Goal: Task Accomplishment & Management: Manage account settings

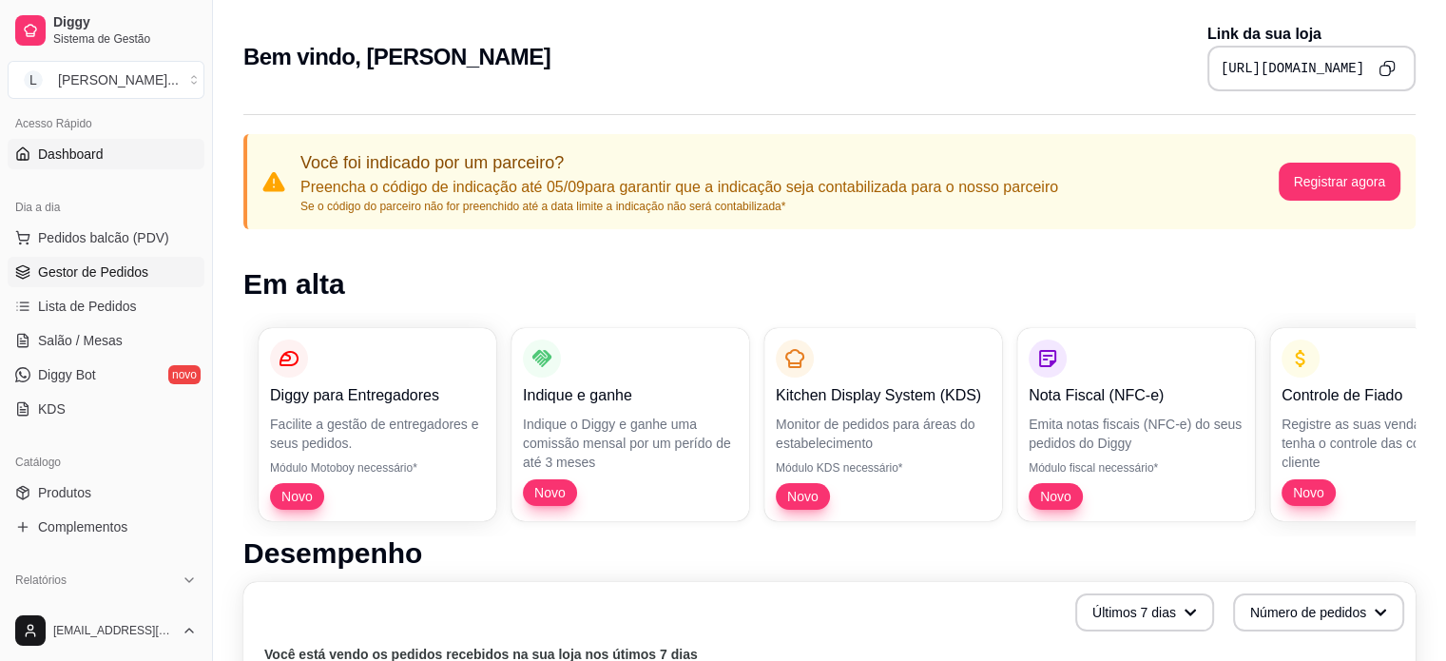
scroll to position [95, 0]
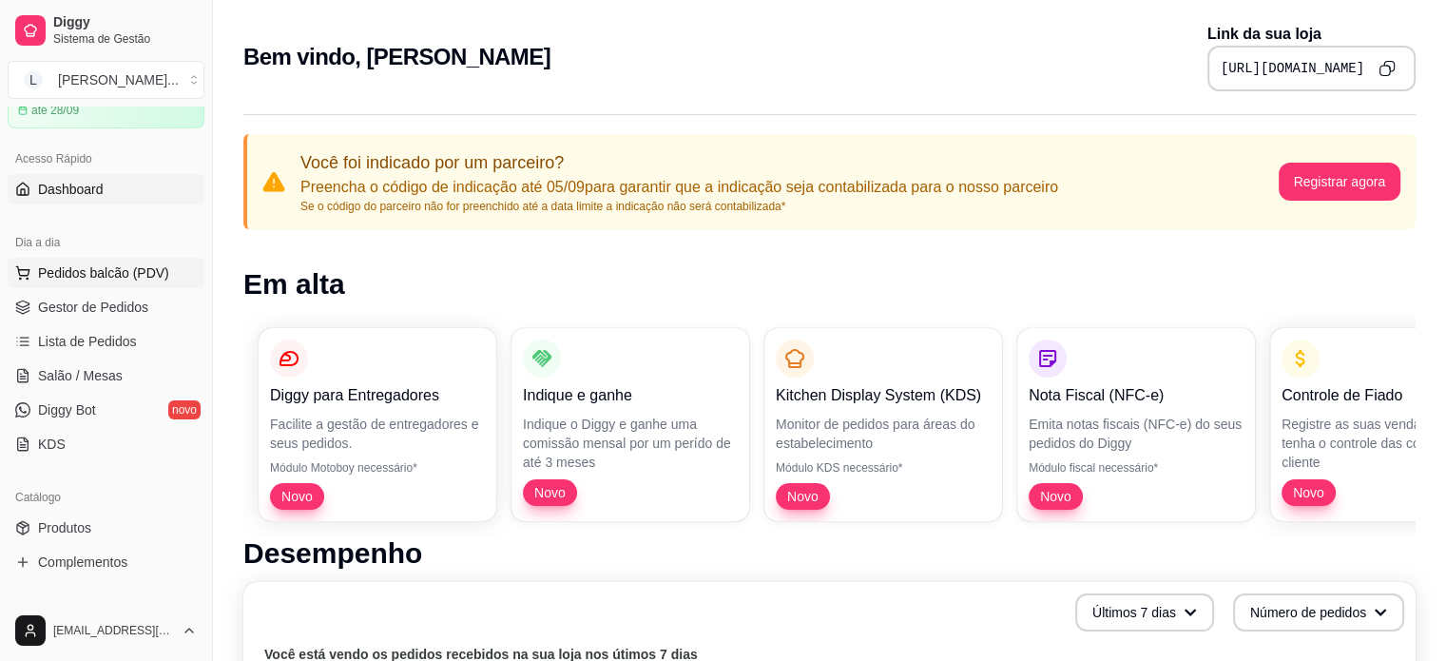
click at [108, 272] on span "Pedidos balcão (PDV)" at bounding box center [103, 272] width 131 height 19
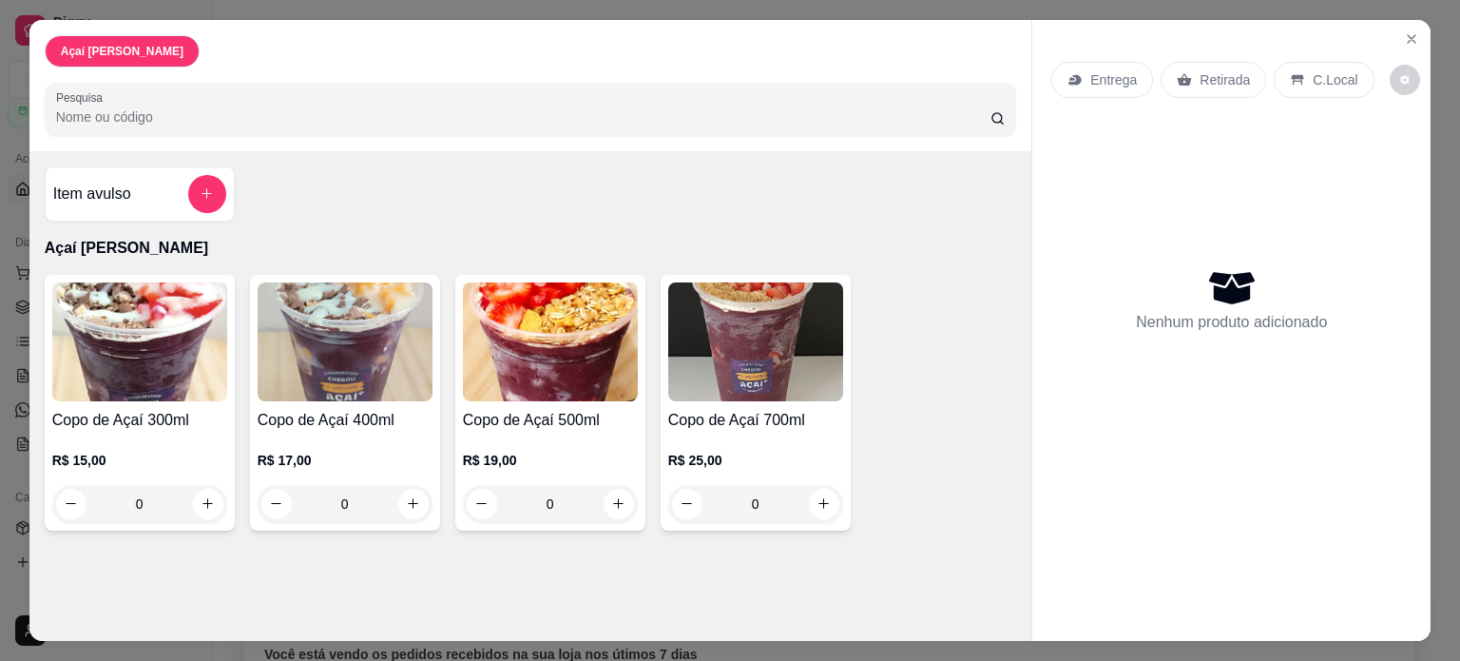
click at [1245, 62] on div "Retirada" at bounding box center [1214, 80] width 106 height 36
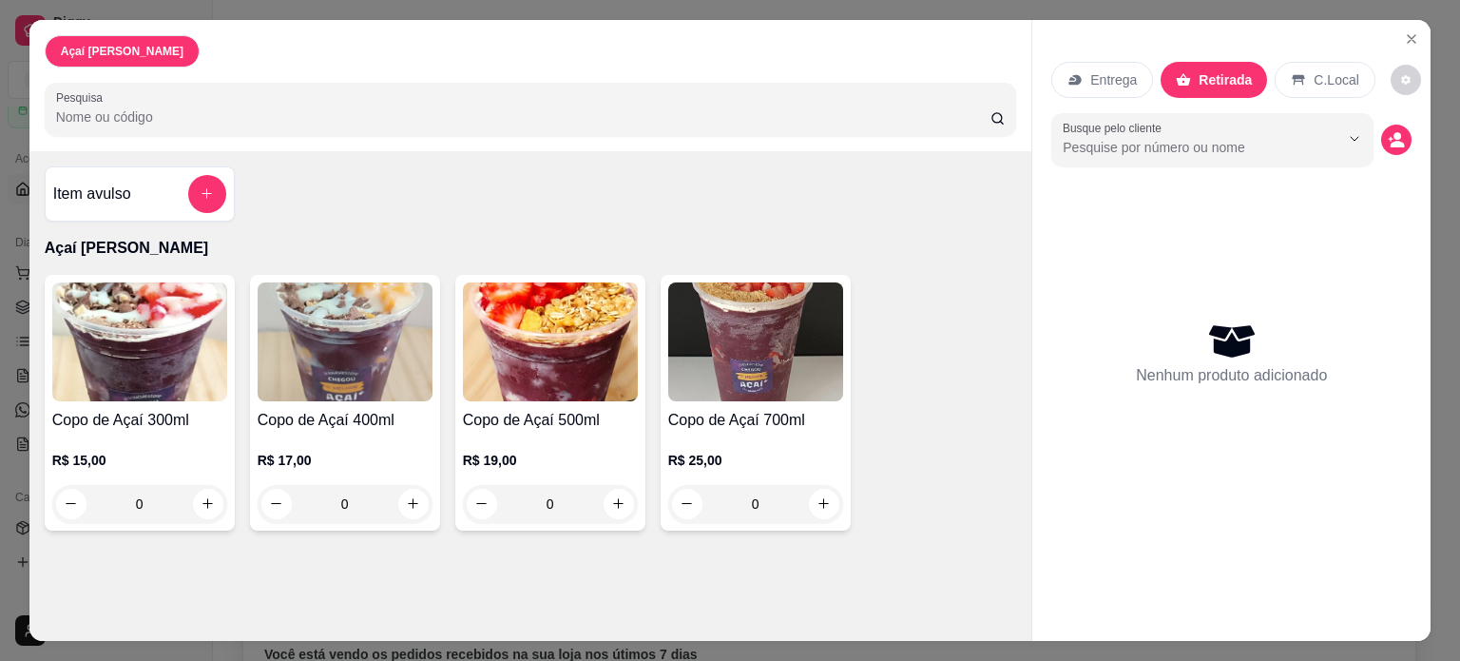
click at [1293, 75] on icon at bounding box center [1299, 80] width 12 height 10
click at [1404, 31] on icon "Close" at bounding box center [1411, 38] width 15 height 15
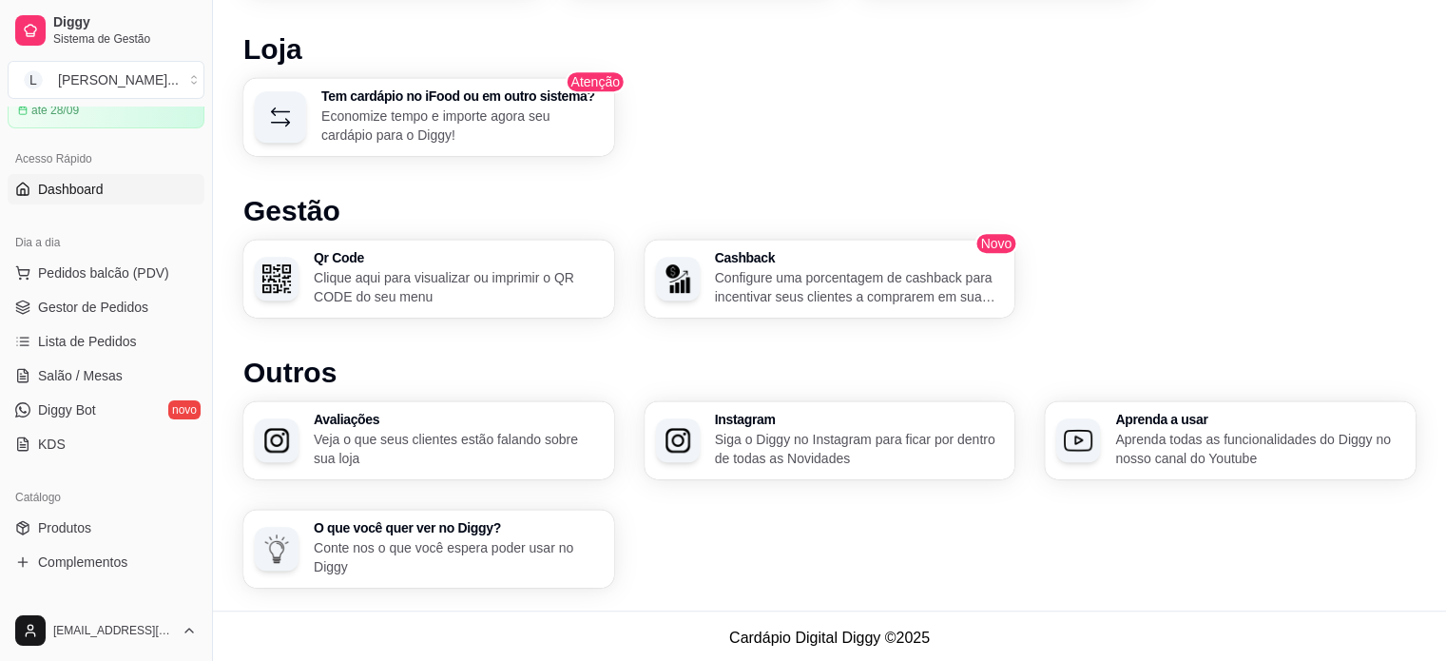
scroll to position [1145, 0]
click at [125, 286] on button "Pedidos balcão (PDV)" at bounding box center [106, 273] width 197 height 30
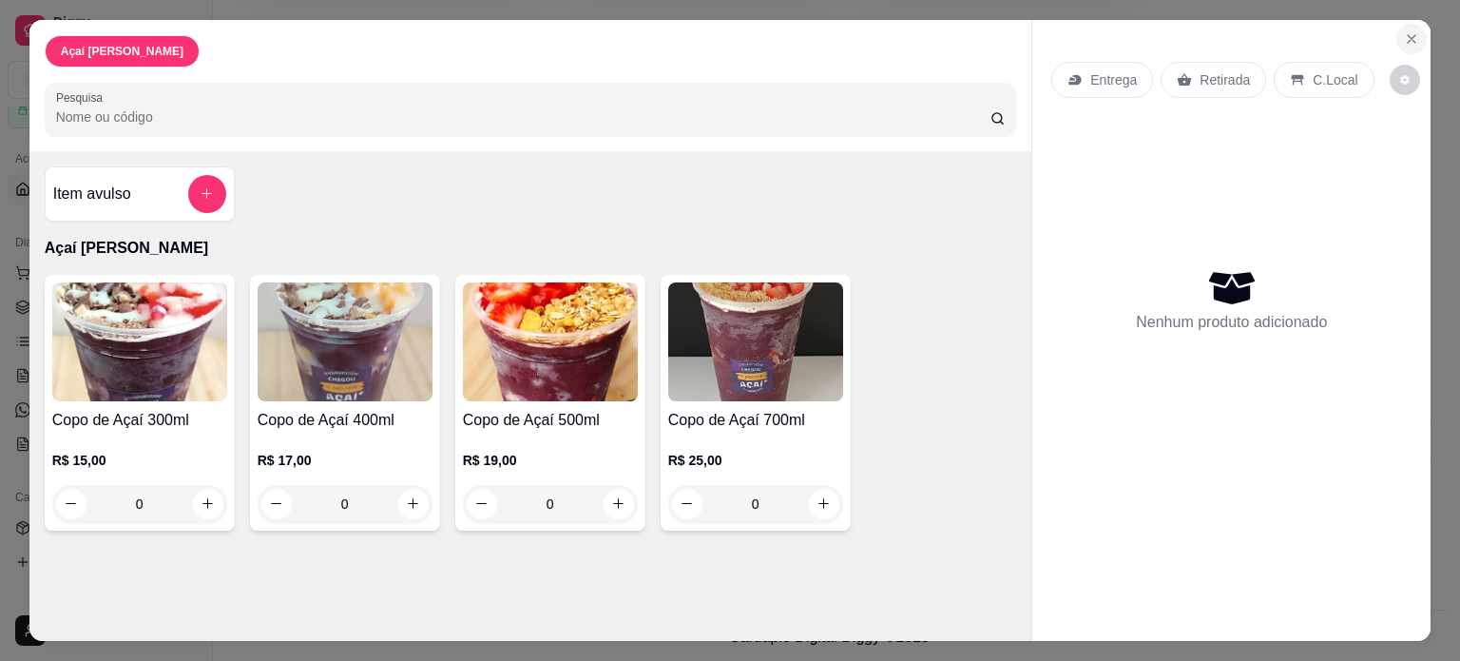
click at [1404, 37] on icon "Close" at bounding box center [1411, 38] width 15 height 15
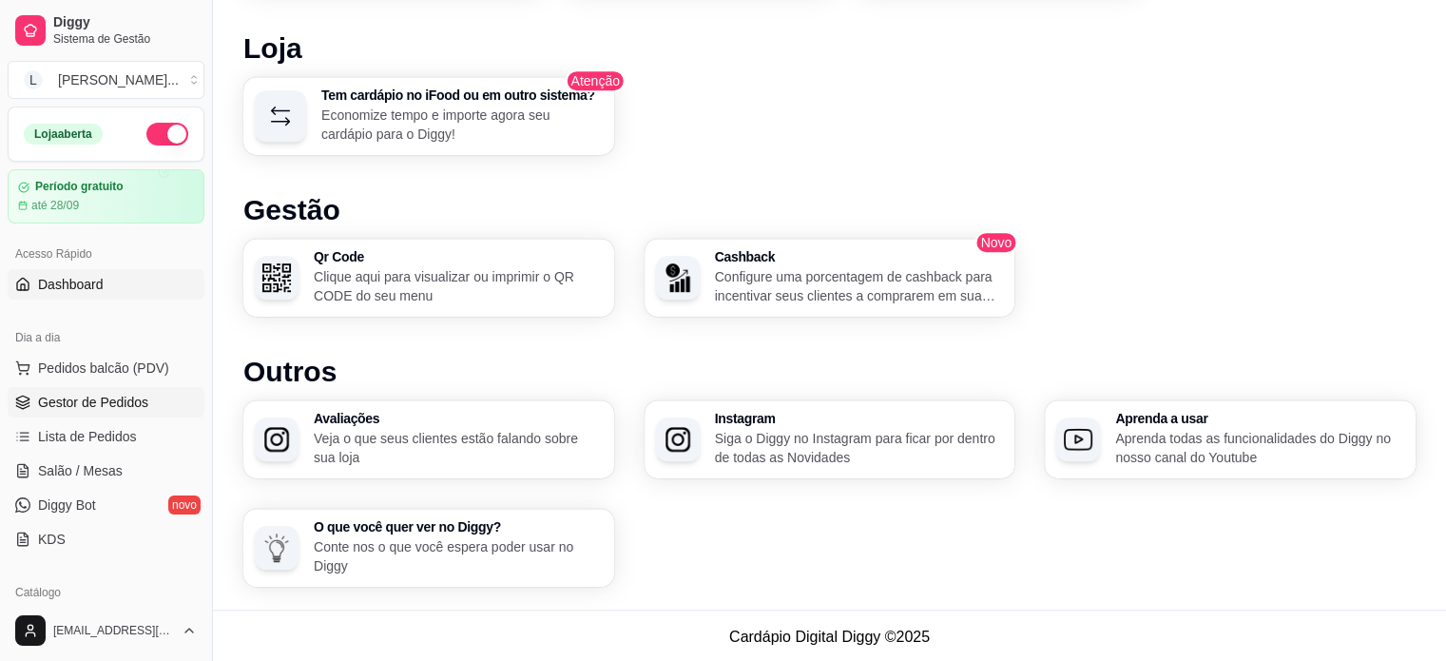
click at [95, 402] on span "Gestor de Pedidos" at bounding box center [93, 402] width 110 height 19
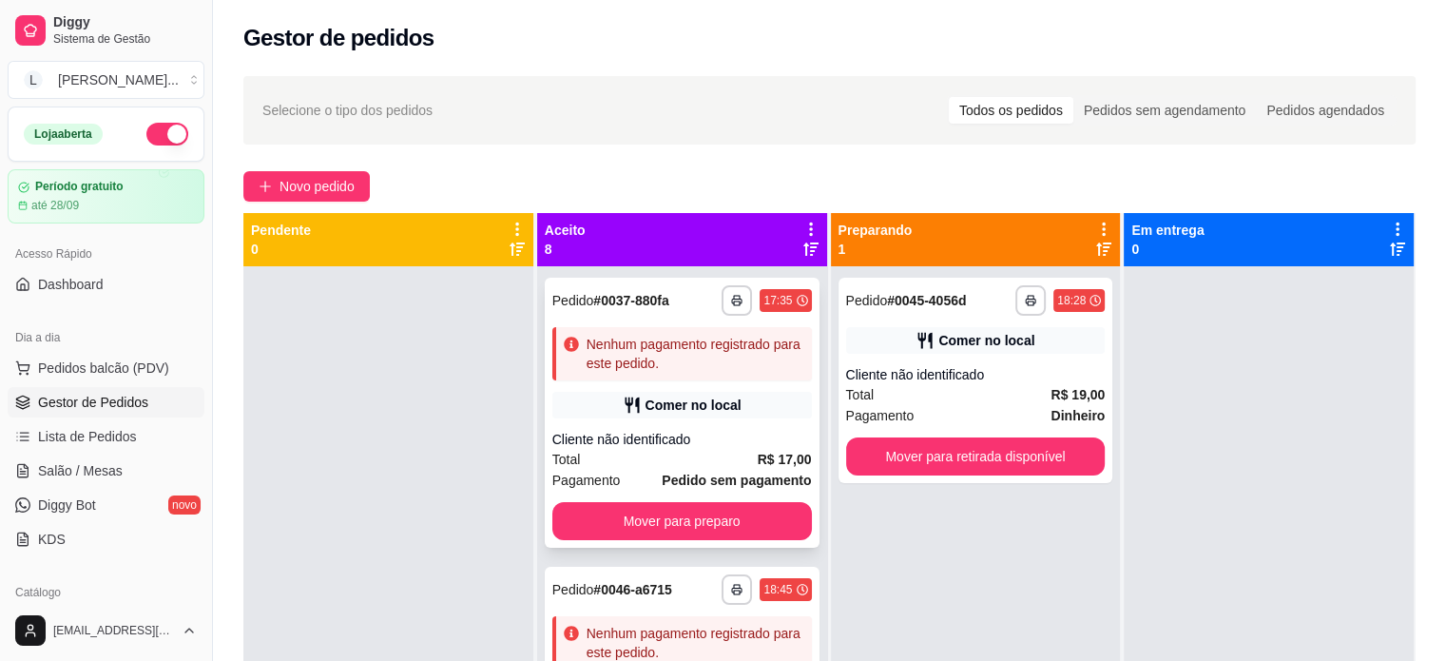
click at [686, 349] on div "Nenhum pagamento registrado para este pedido." at bounding box center [696, 354] width 218 height 38
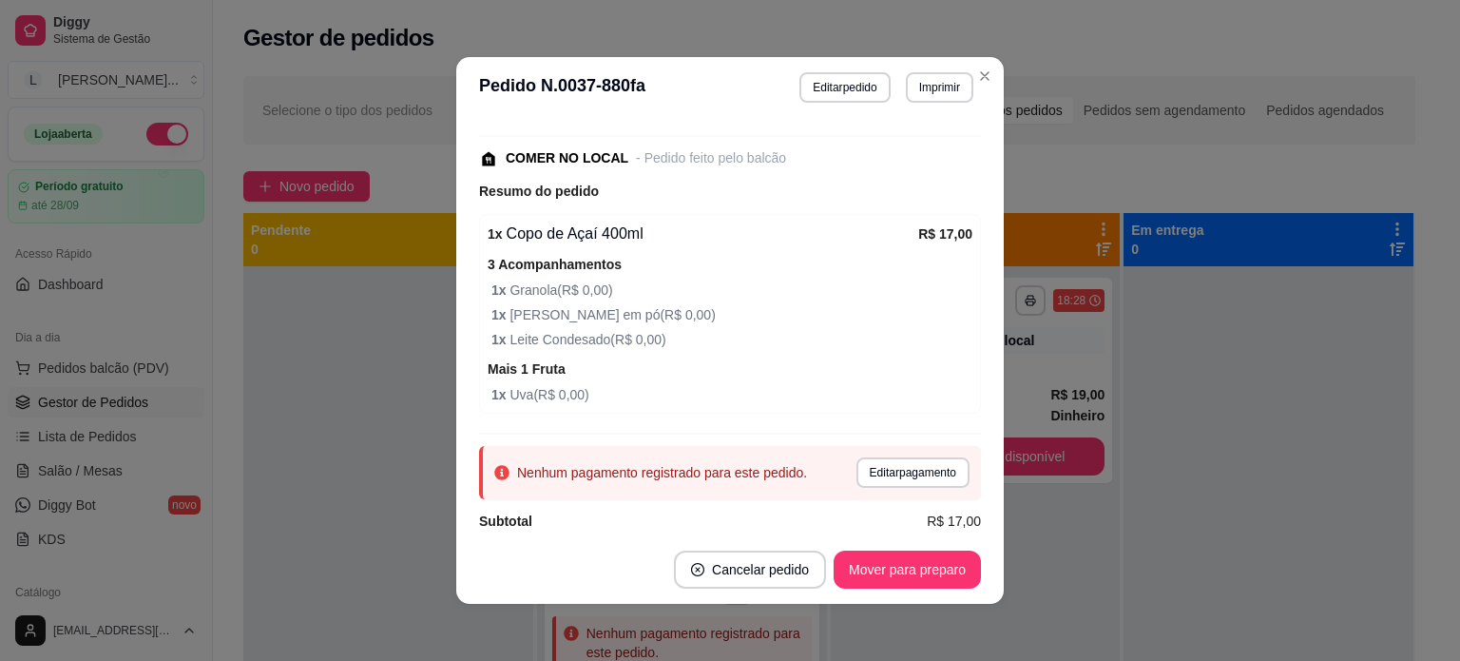
scroll to position [205, 0]
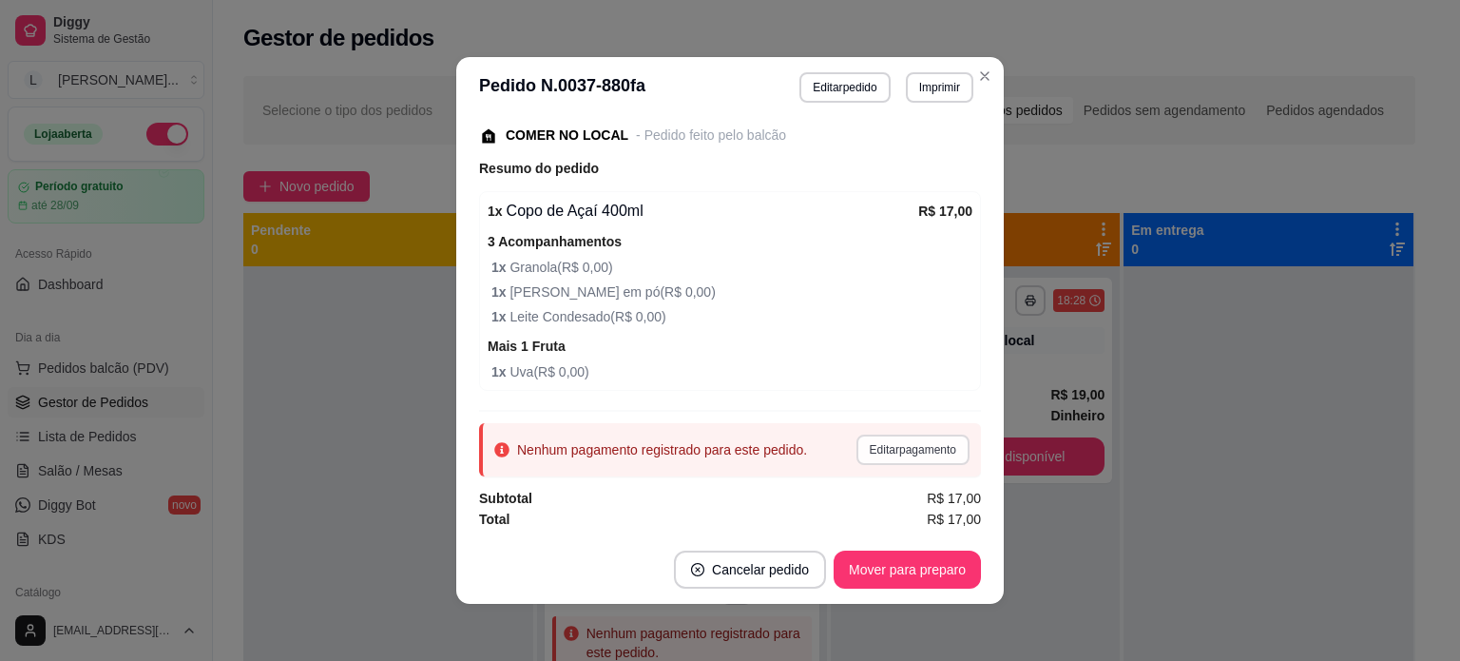
click at [871, 449] on button "Editar pagamento" at bounding box center [913, 449] width 113 height 30
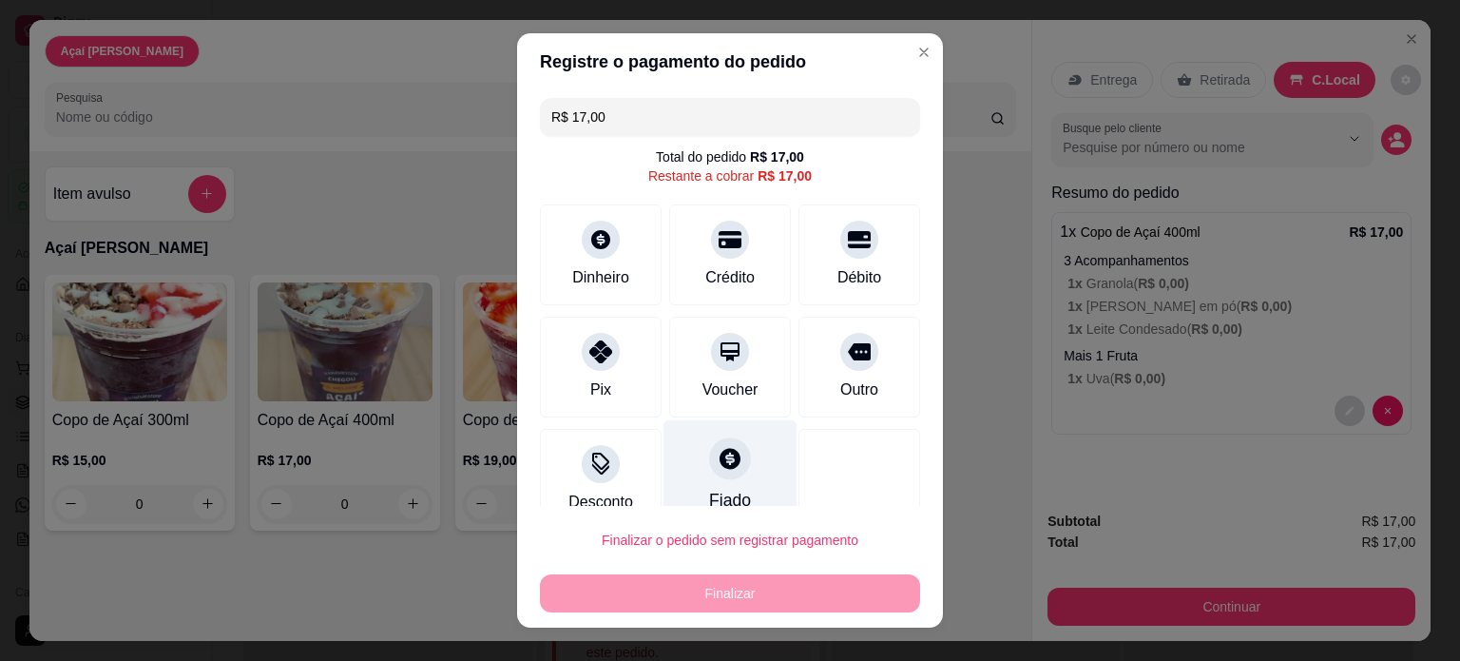
click at [718, 467] on icon at bounding box center [730, 458] width 25 height 25
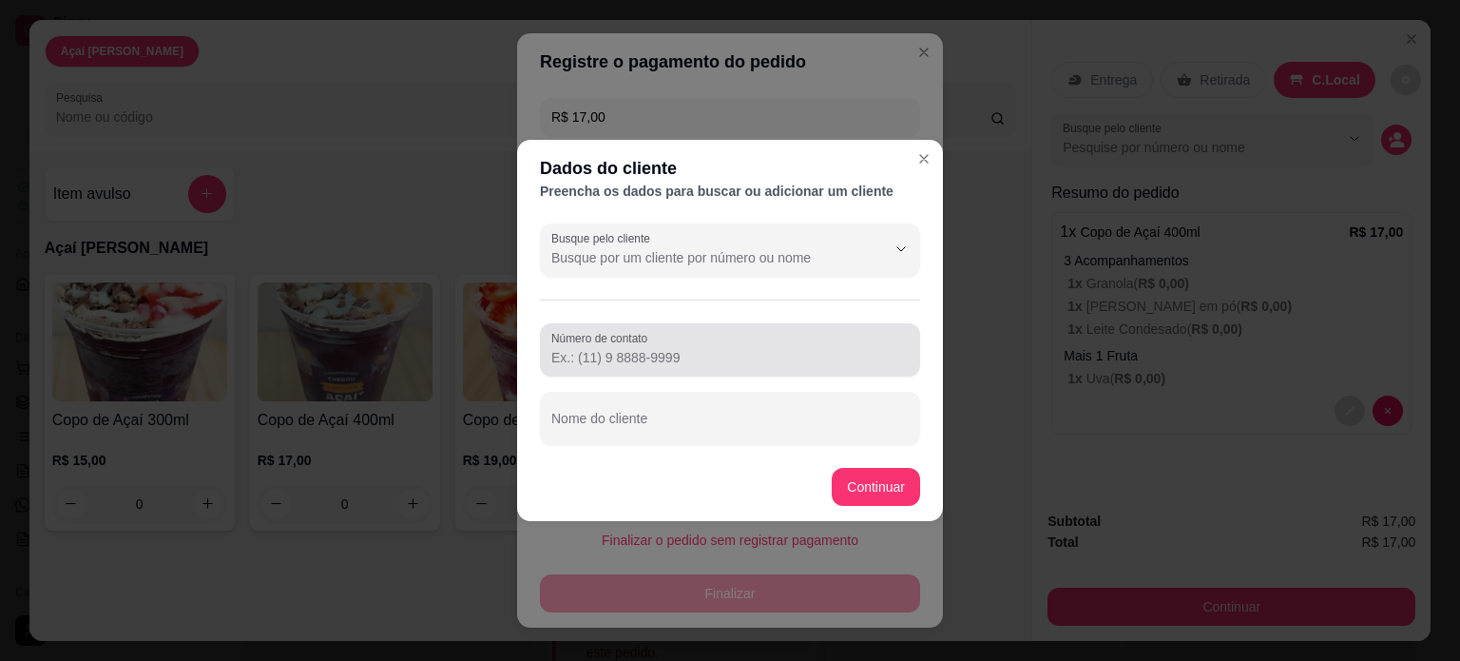
click at [718, 354] on input "Número de contato" at bounding box center [729, 357] width 357 height 19
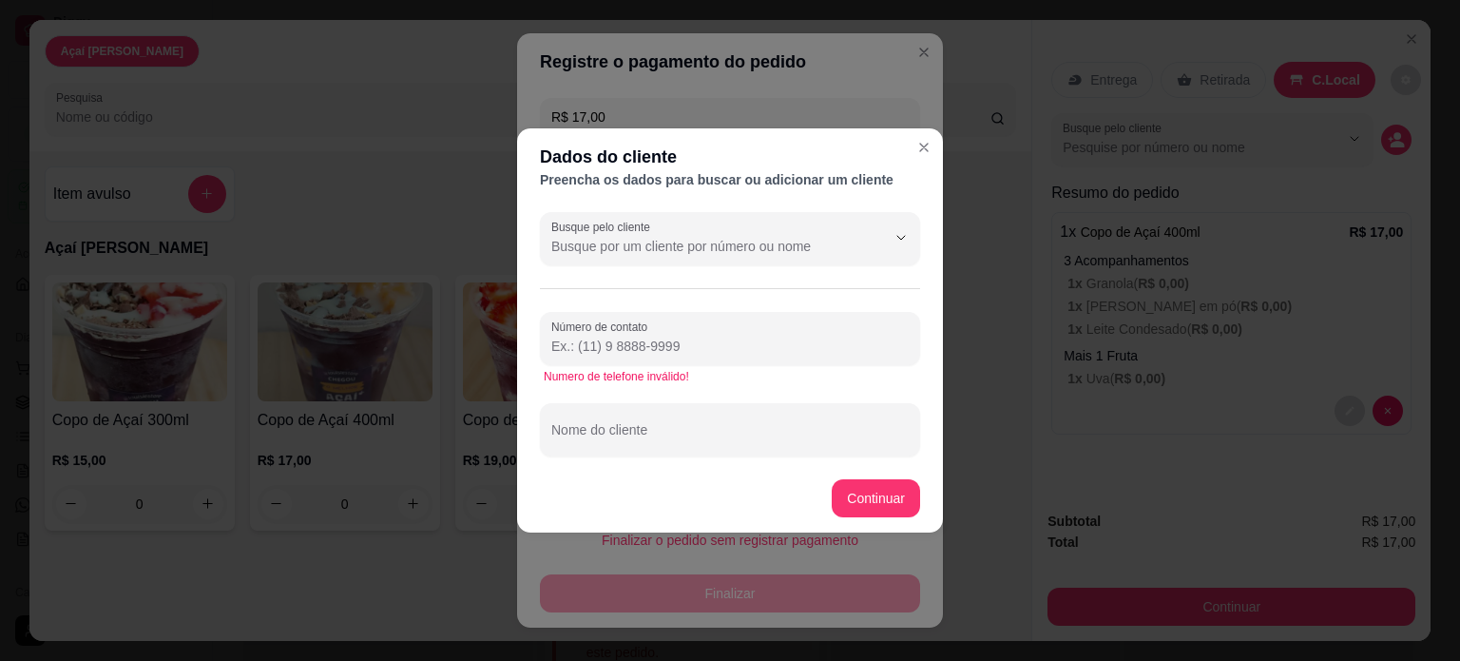
click at [718, 354] on input "Número de contato" at bounding box center [729, 346] width 357 height 19
click at [725, 349] on input "Número de contato" at bounding box center [729, 346] width 357 height 19
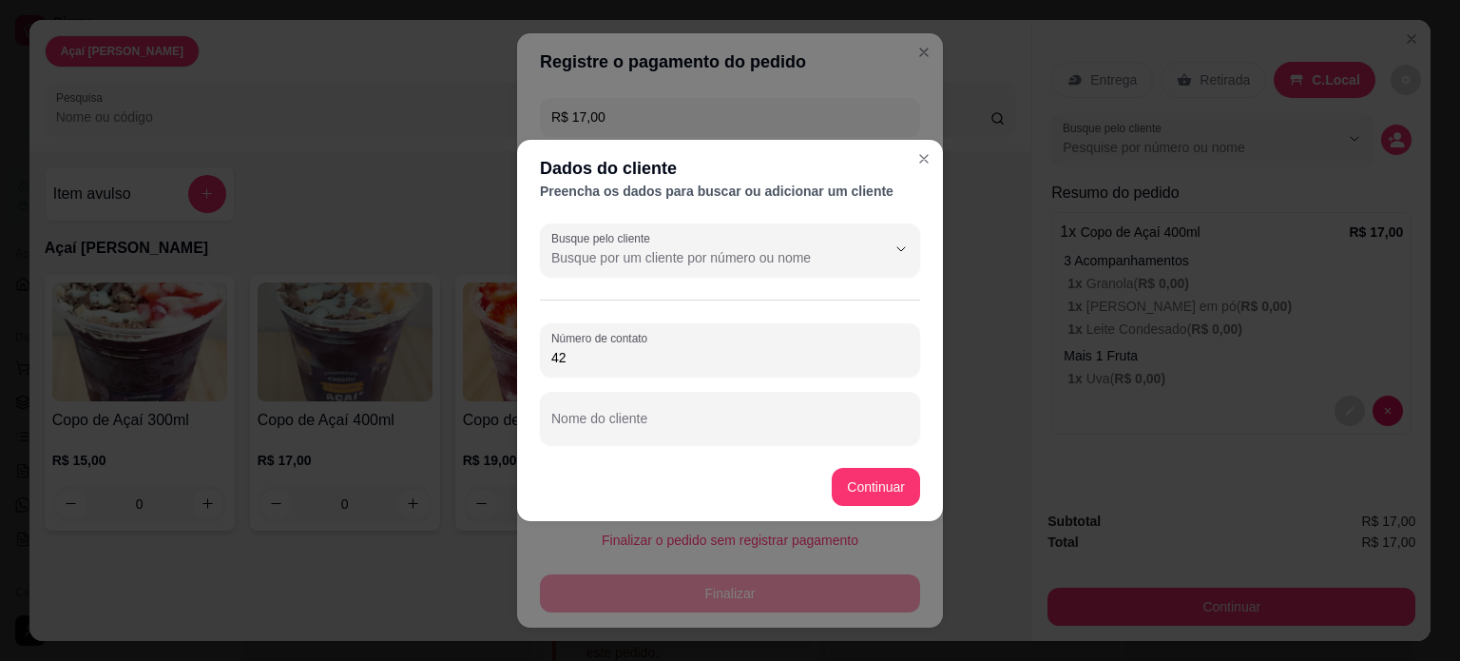
type input "4"
type input "[PHONE_NUMBER]"
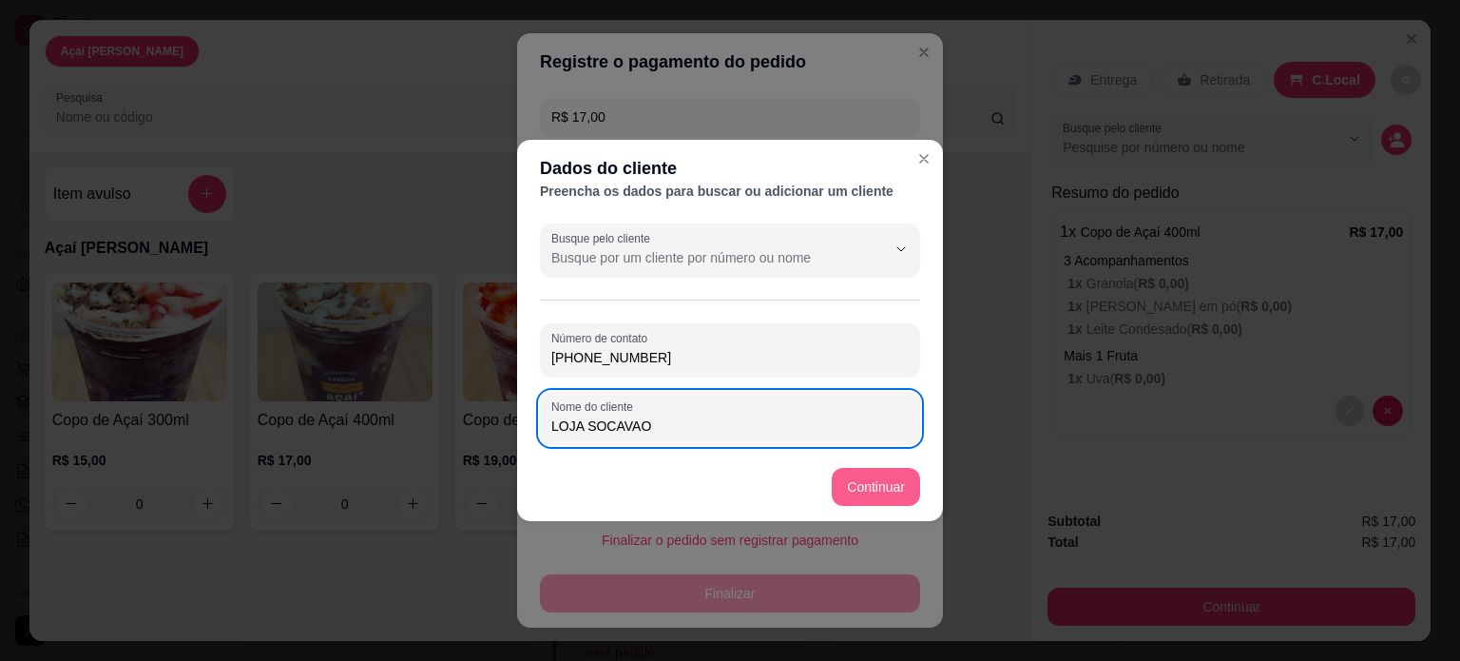
type input "LOJA SOCAVAO"
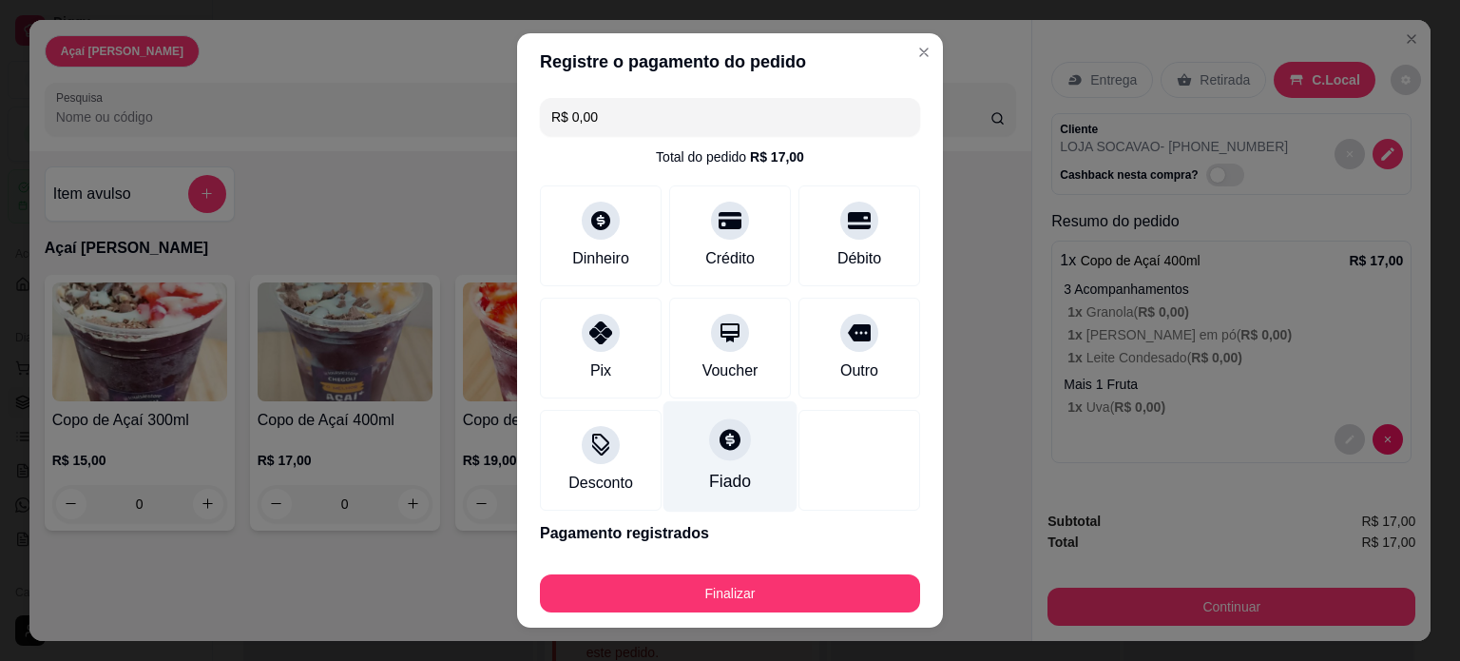
click at [712, 479] on div "Fiado" at bounding box center [730, 481] width 42 height 25
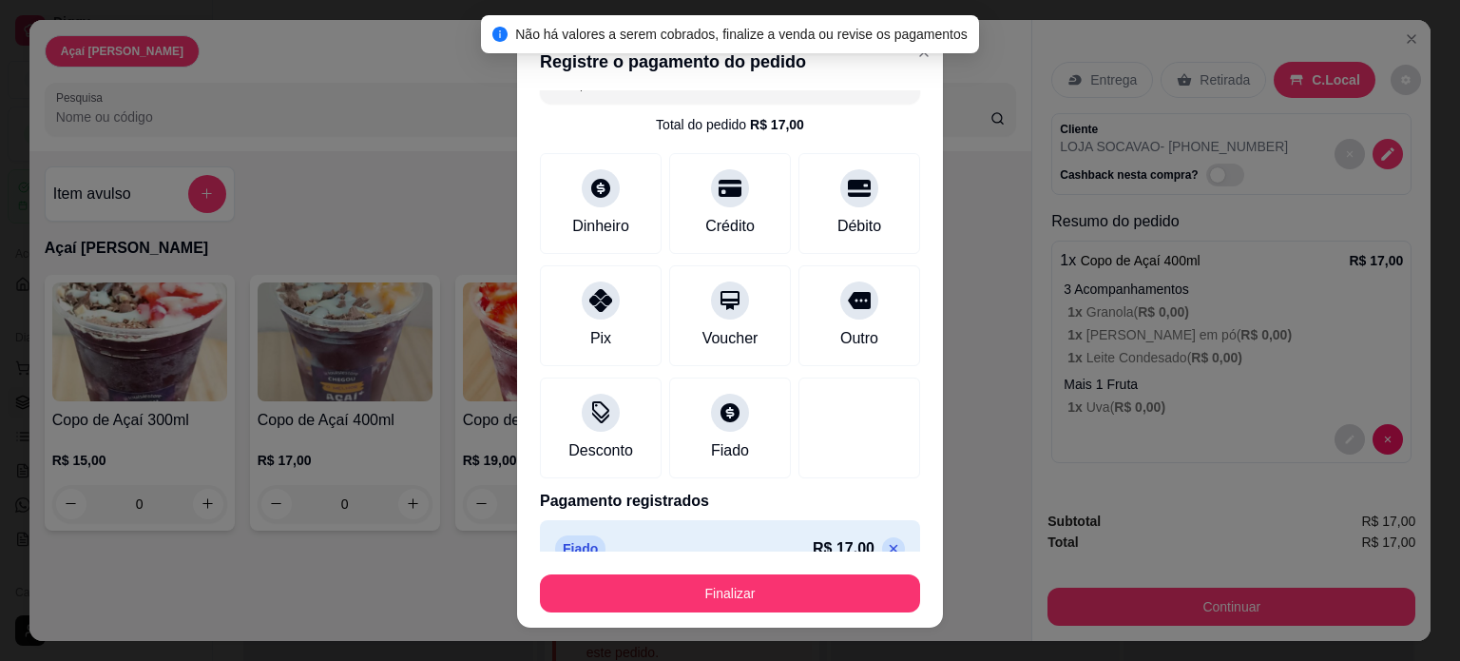
scroll to position [63, 0]
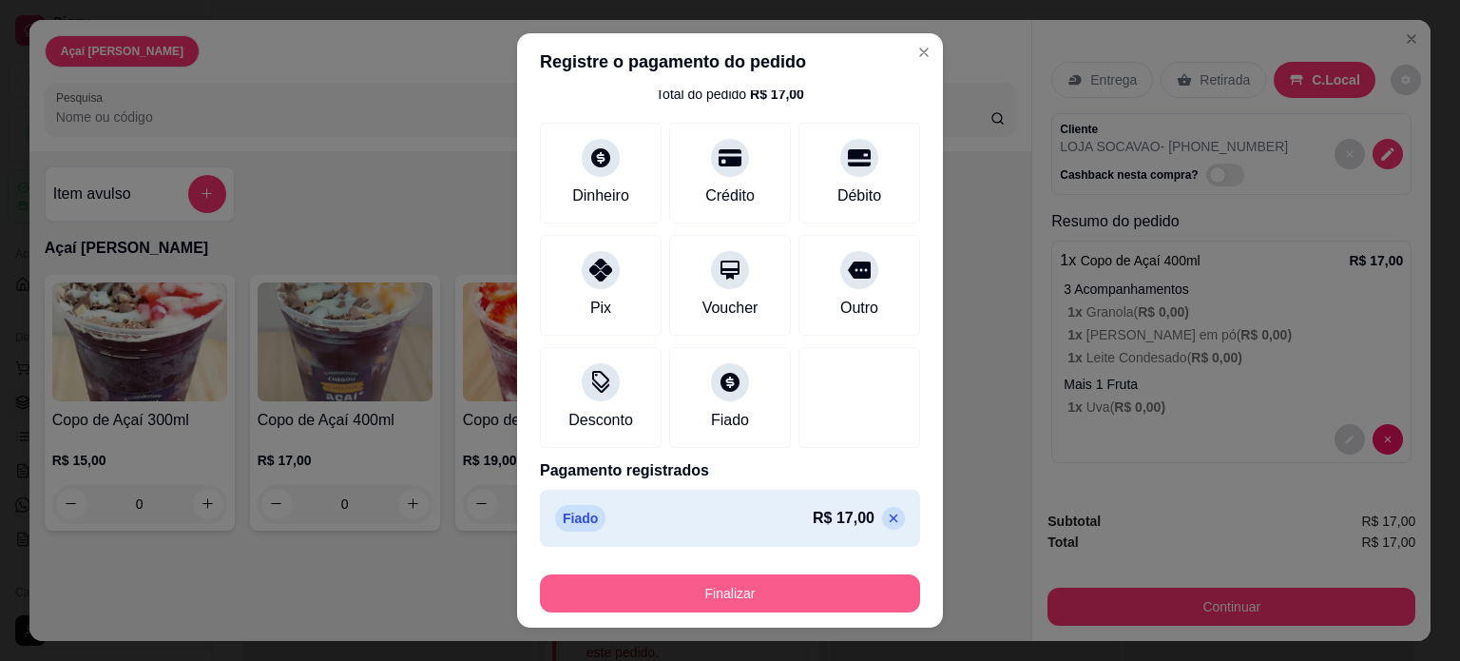
click at [781, 591] on button "Finalizar" at bounding box center [730, 593] width 380 height 38
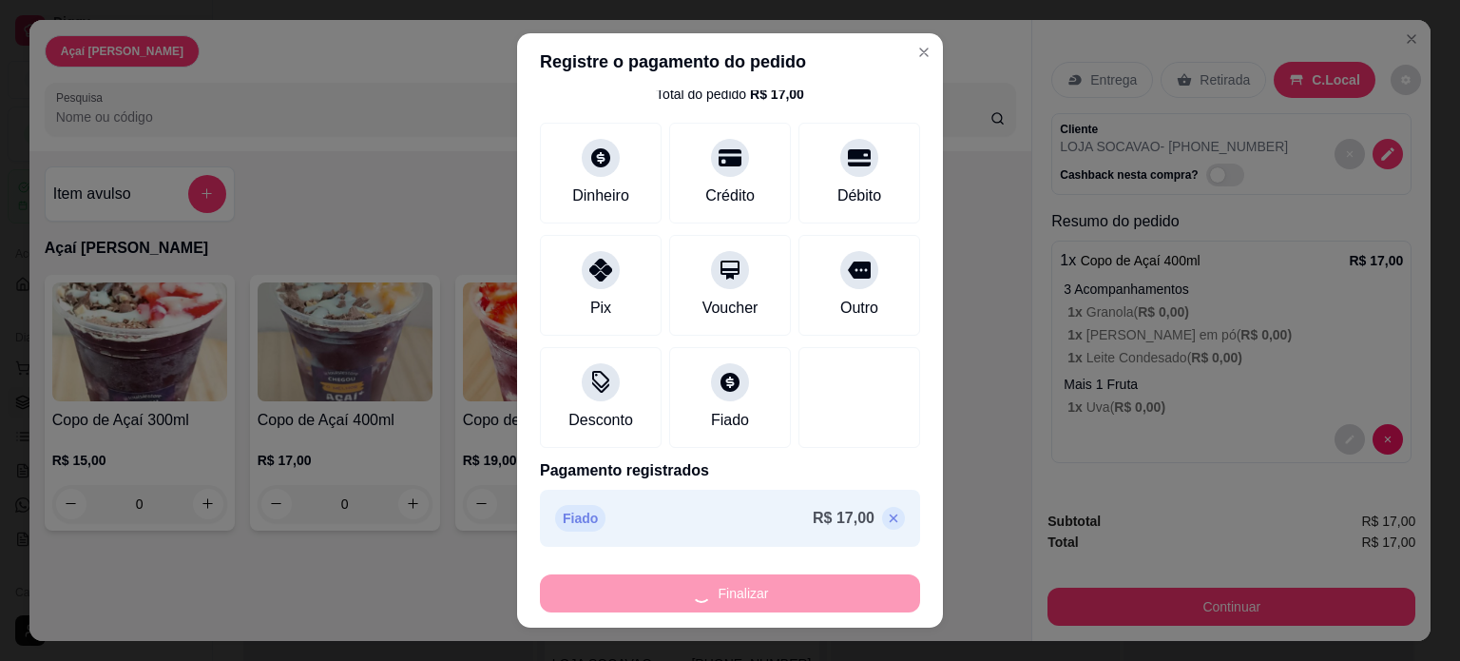
type input "-R$ 17,00"
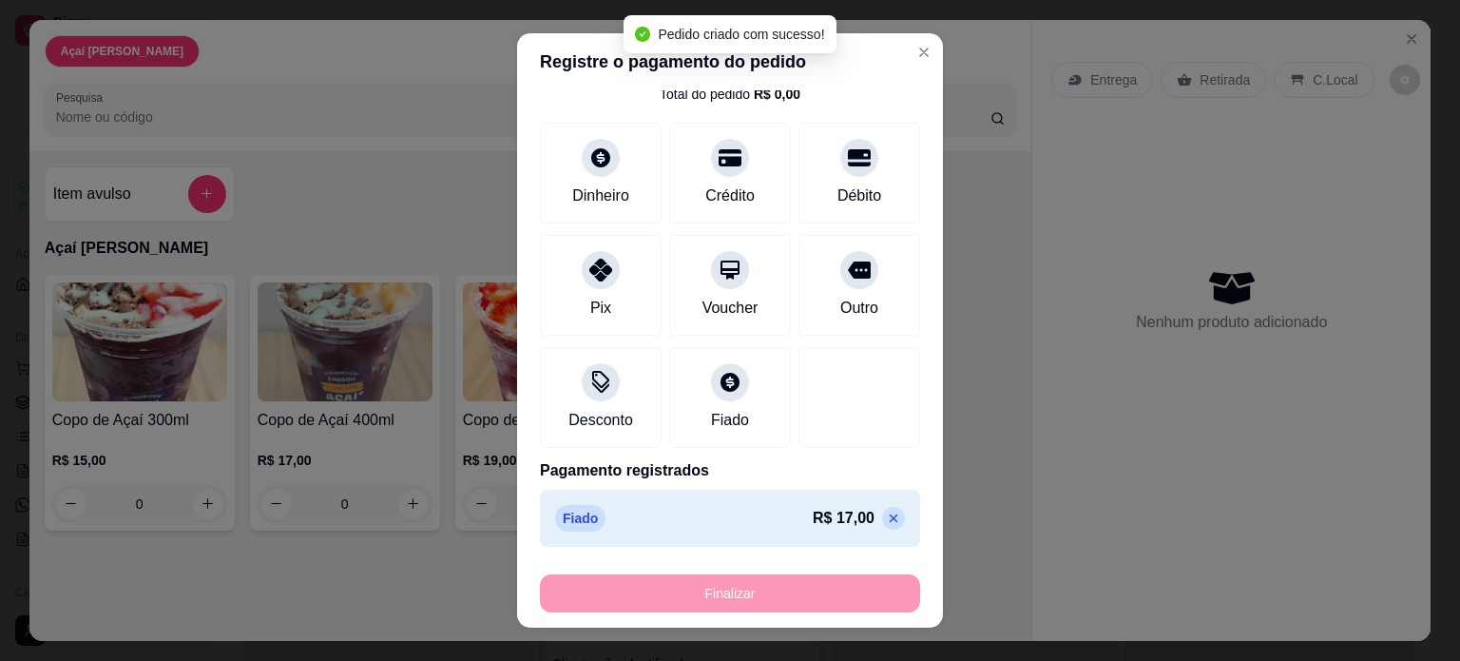
scroll to position [289, 0]
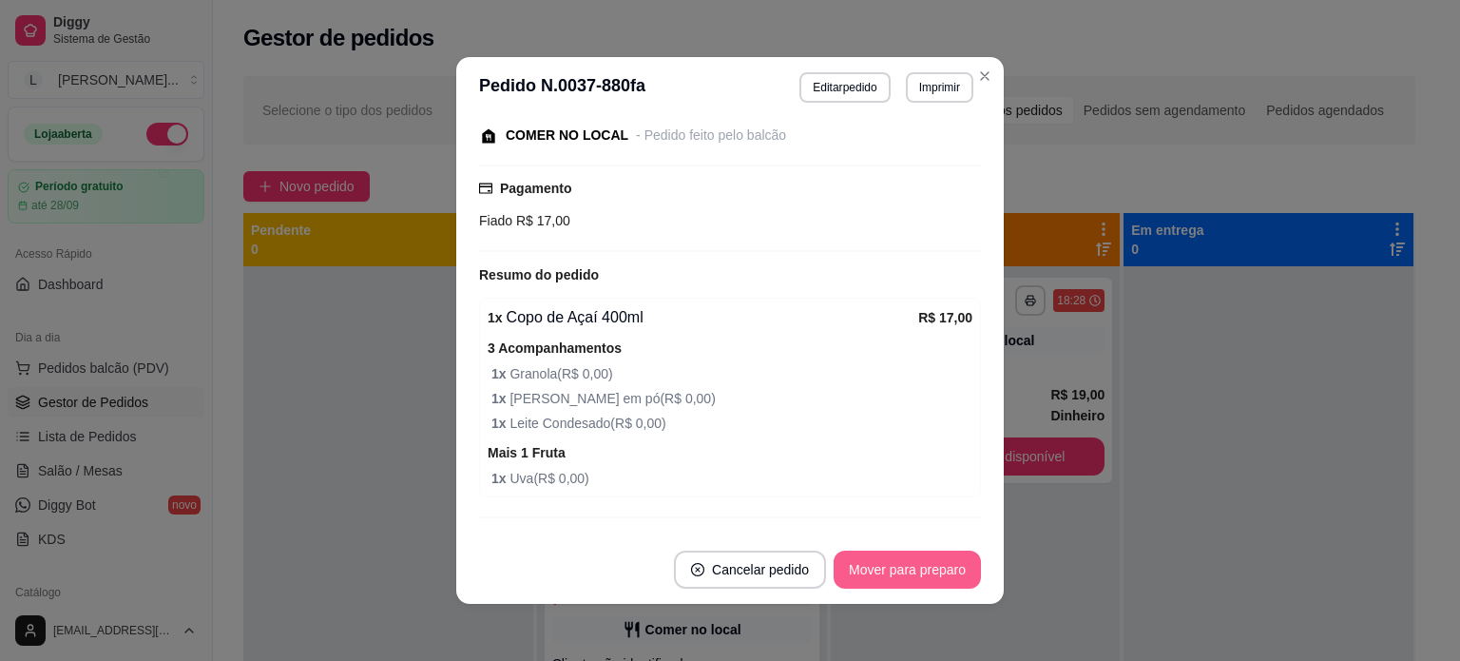
click at [912, 567] on button "Mover para preparo" at bounding box center [907, 569] width 147 height 38
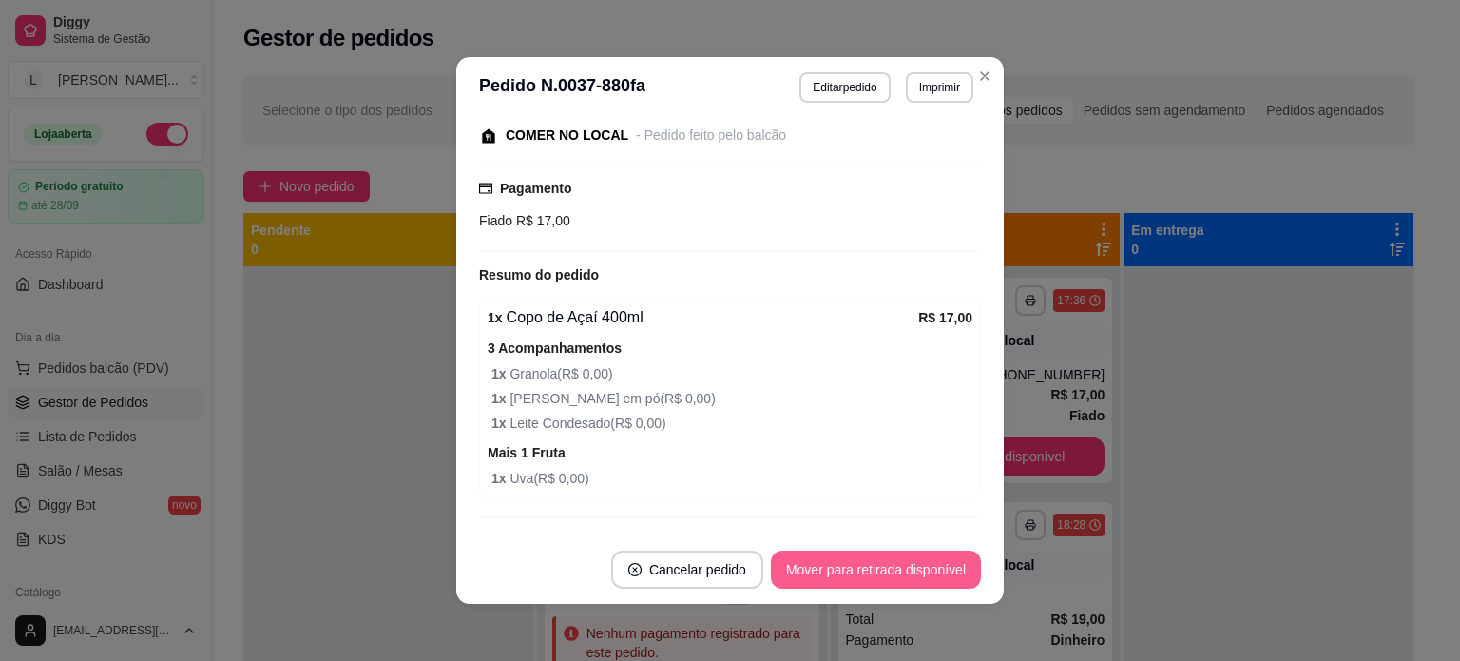
click at [912, 567] on button "Mover para retirada disponível" at bounding box center [876, 569] width 210 height 38
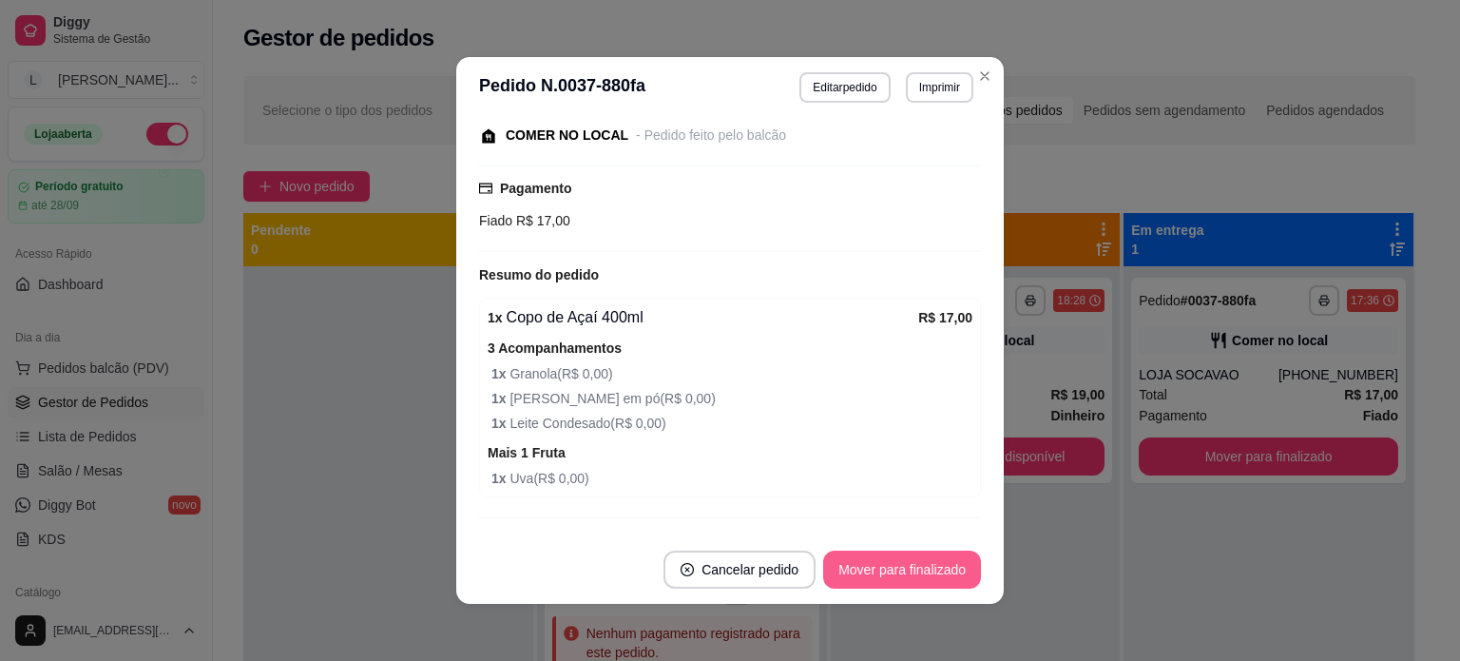
click at [912, 567] on button "Mover para finalizado" at bounding box center [902, 569] width 158 height 38
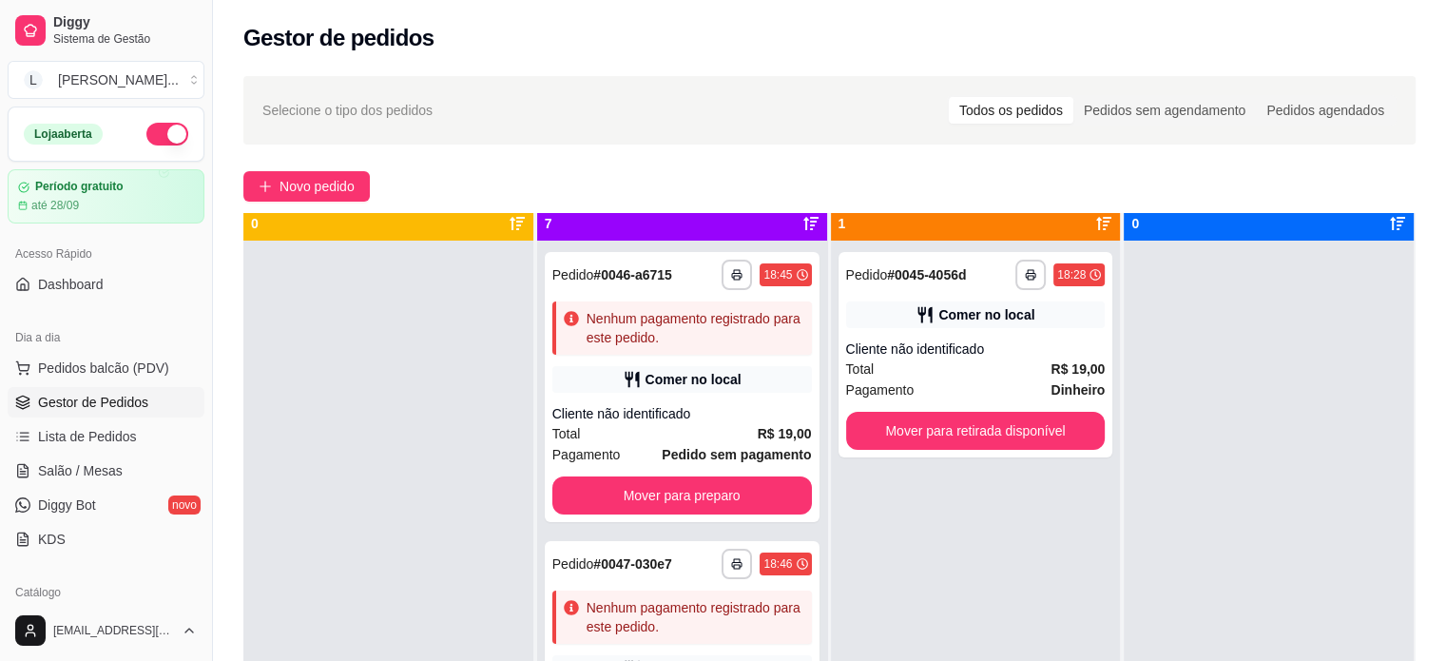
scroll to position [0, 0]
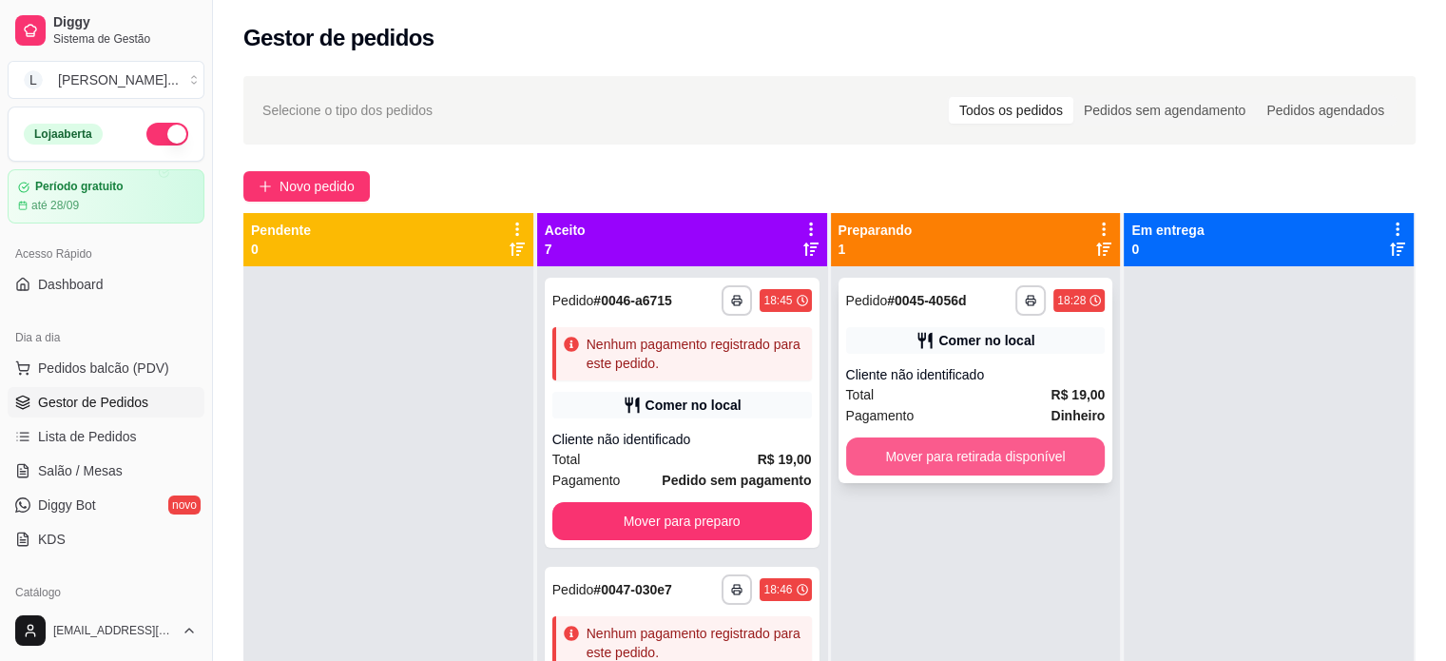
click at [986, 452] on button "Mover para retirada disponível" at bounding box center [976, 456] width 260 height 38
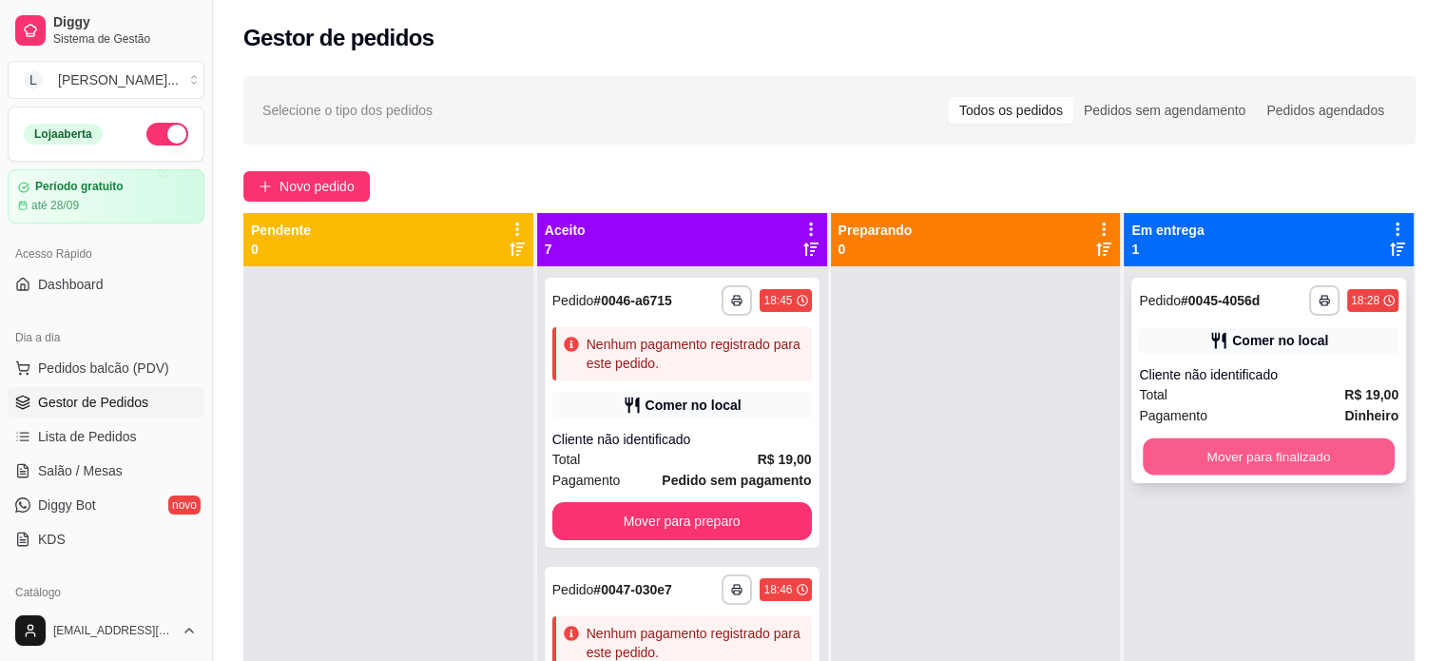
click at [1265, 457] on button "Mover para finalizado" at bounding box center [1269, 456] width 252 height 37
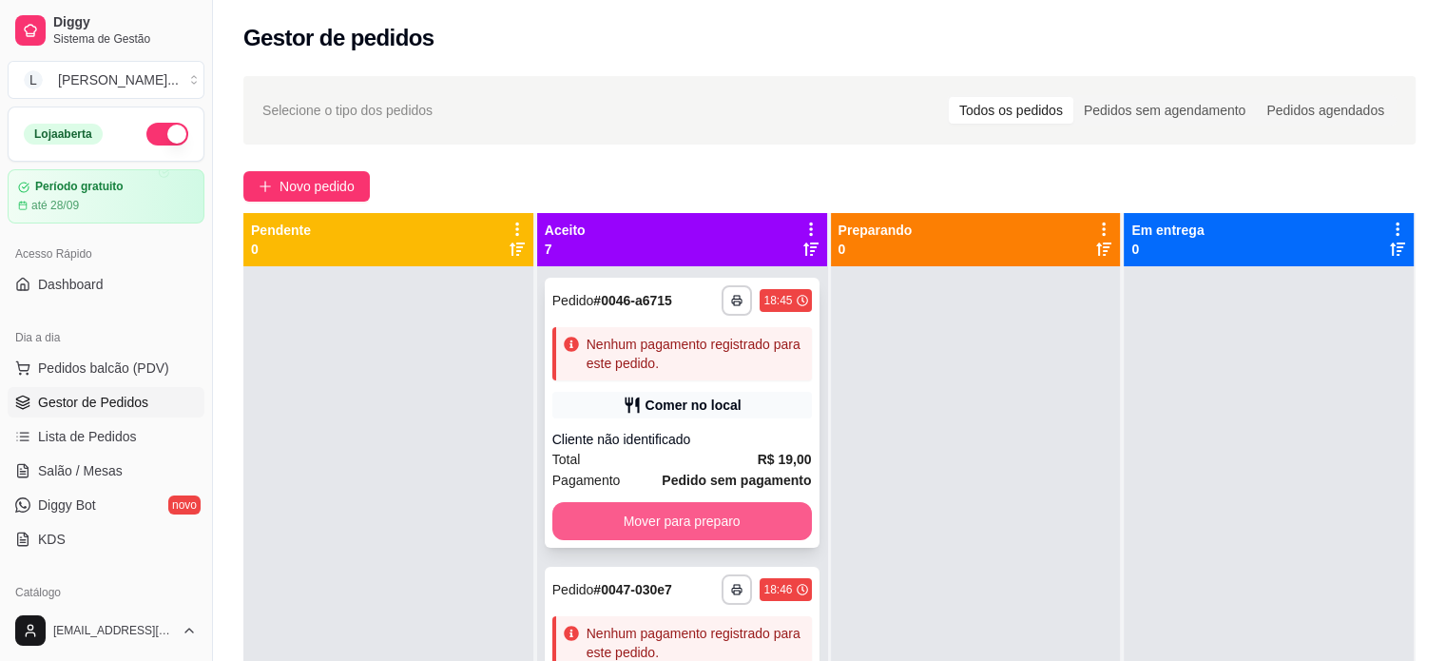
click at [702, 531] on button "Mover para preparo" at bounding box center [682, 521] width 260 height 38
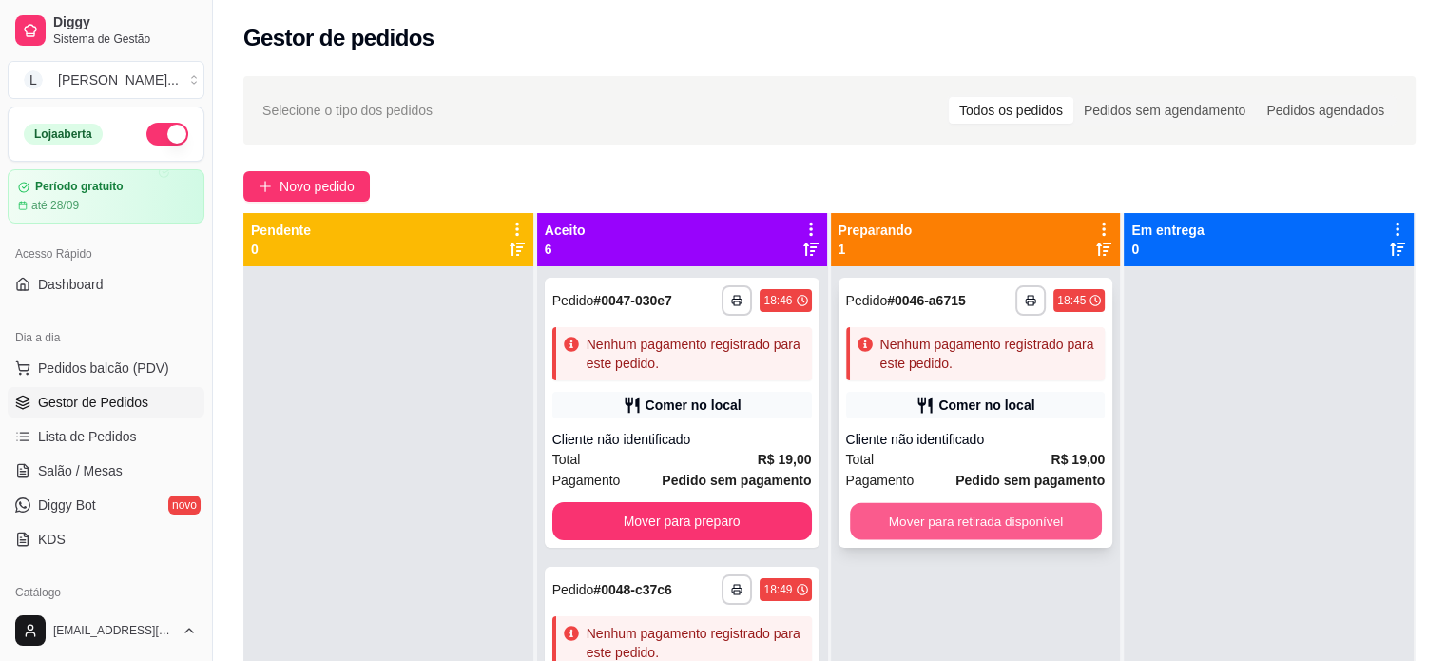
click at [940, 530] on button "Mover para retirada disponível" at bounding box center [976, 521] width 252 height 37
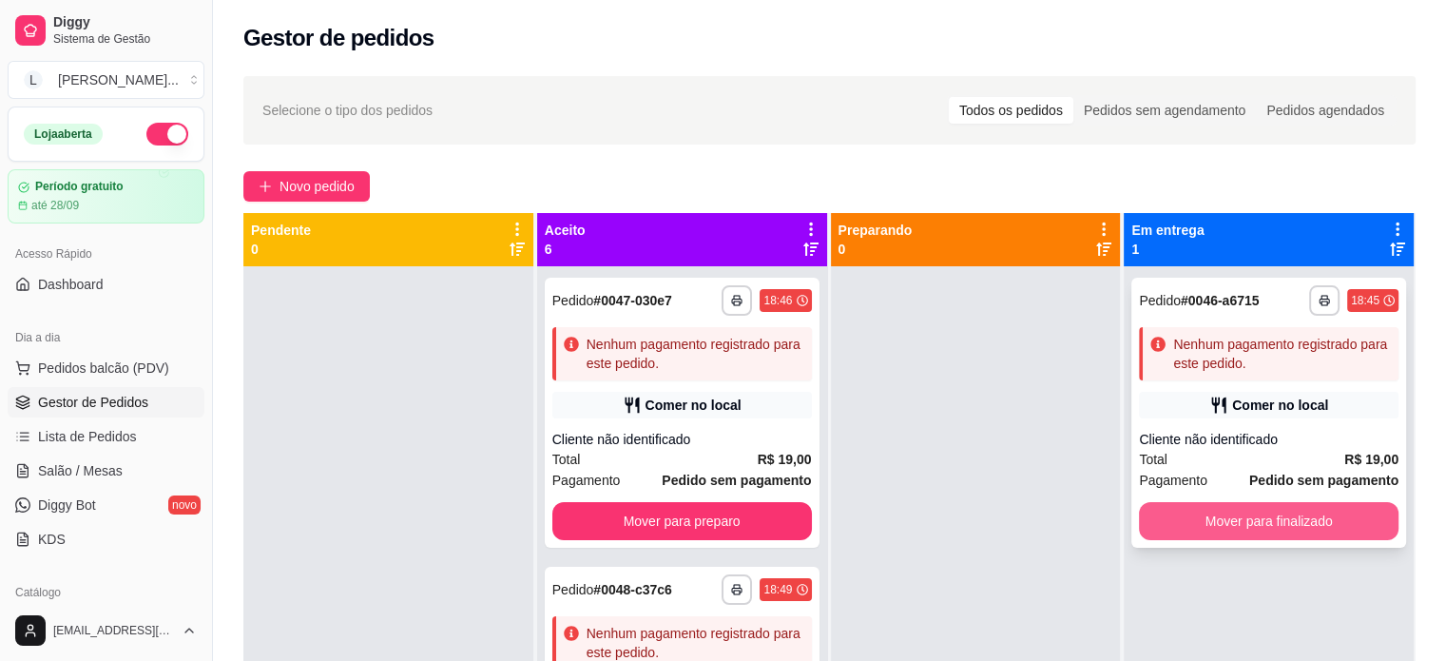
click at [1207, 515] on button "Mover para finalizado" at bounding box center [1269, 521] width 260 height 38
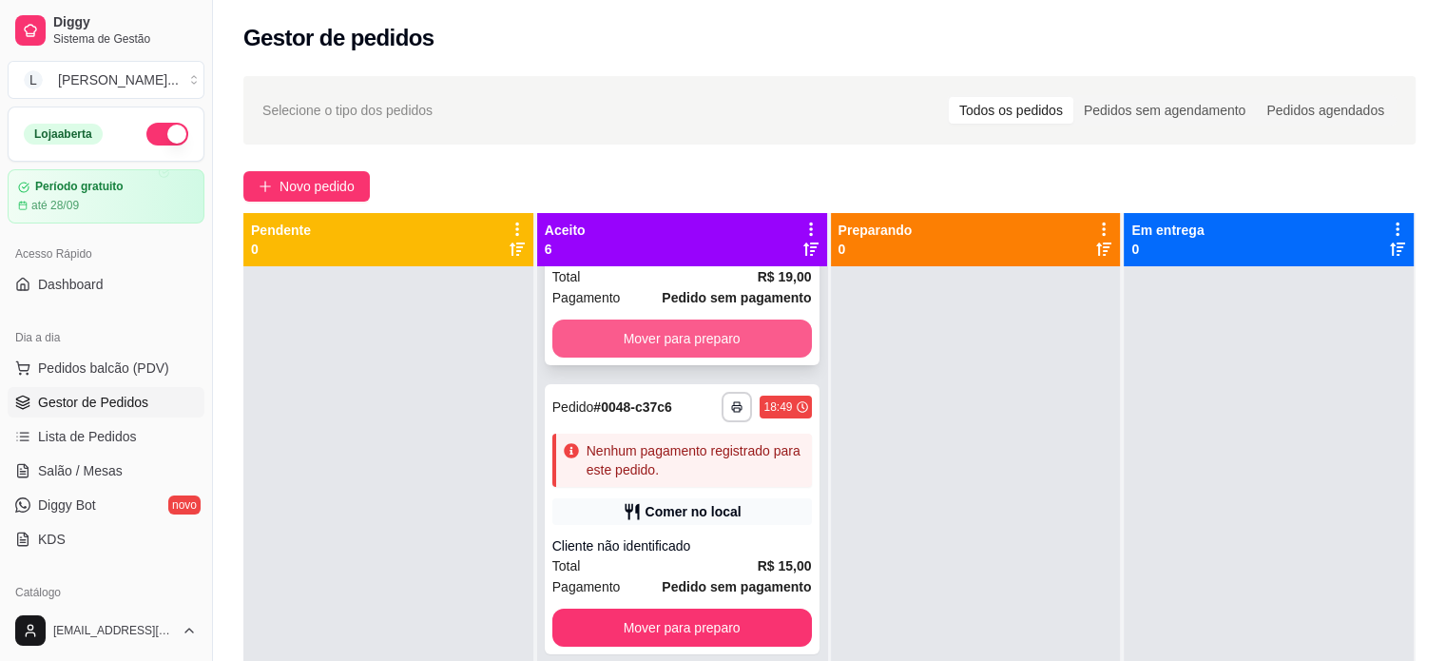
scroll to position [190, 0]
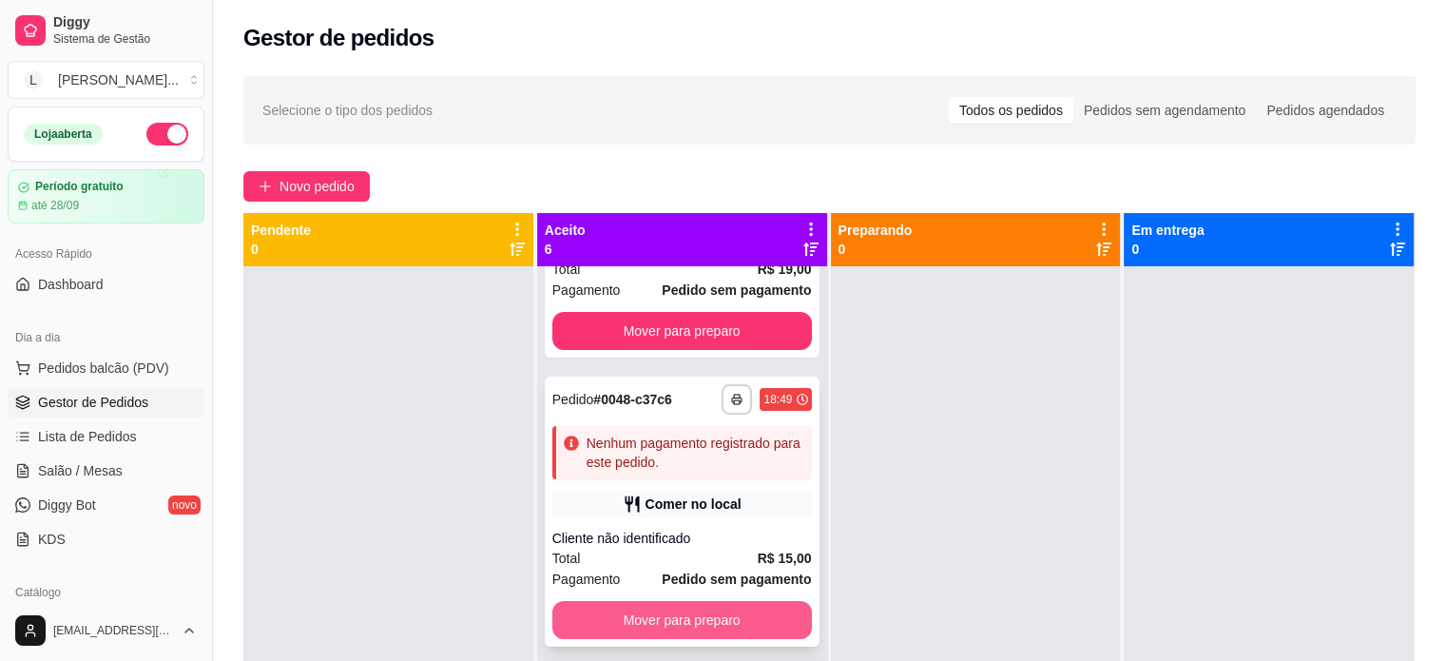
click at [677, 623] on button "Mover para preparo" at bounding box center [682, 620] width 260 height 38
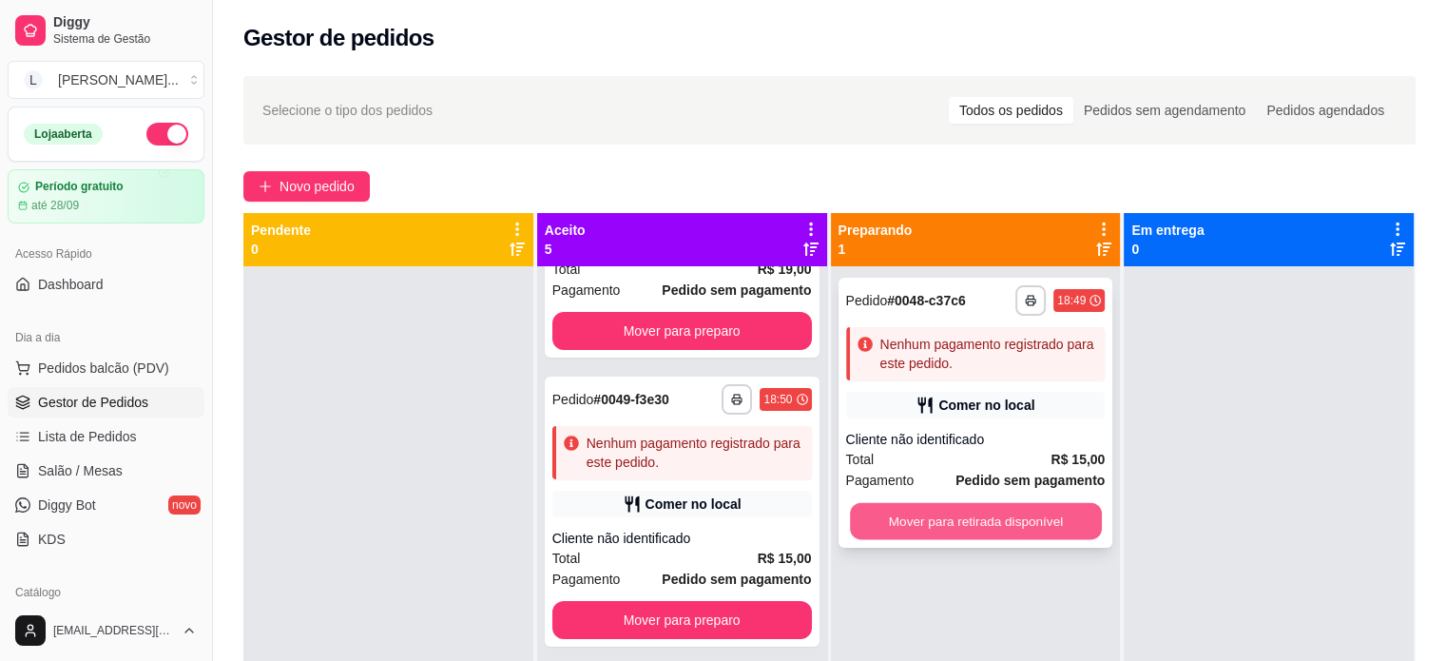
click at [997, 521] on button "Mover para retirada disponível" at bounding box center [976, 521] width 252 height 37
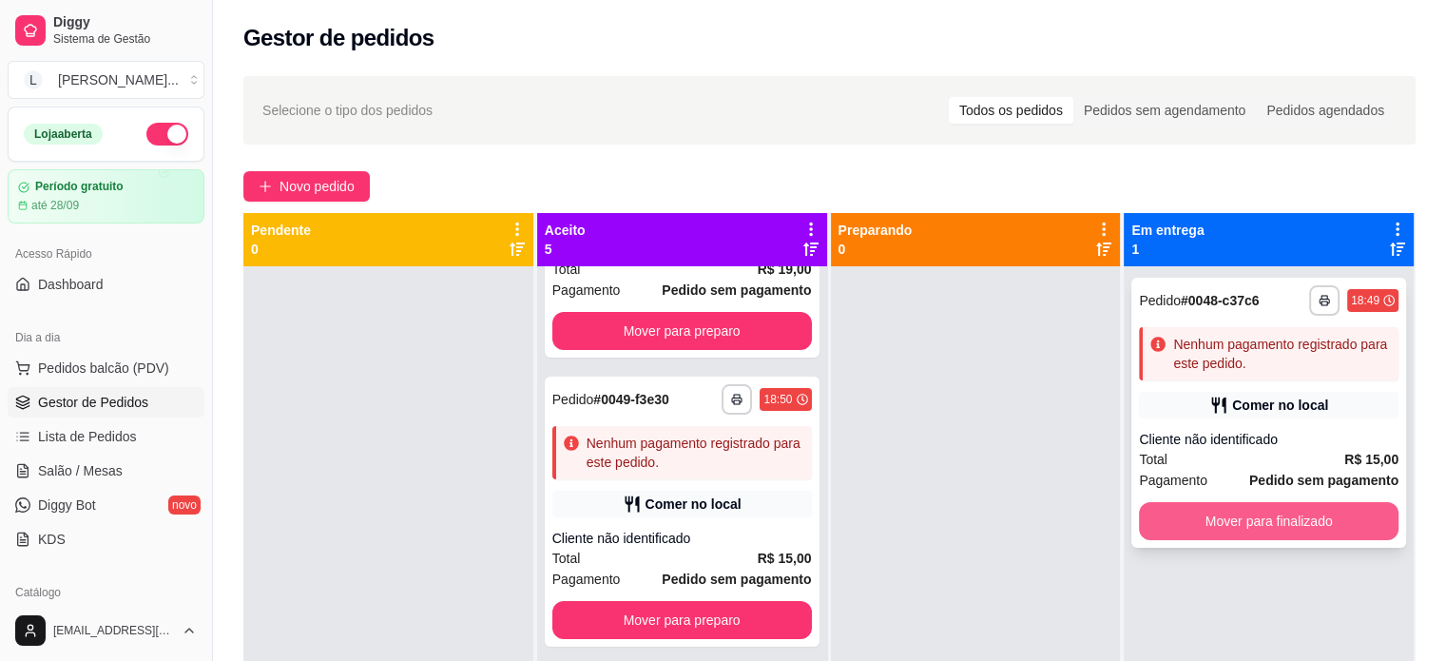
click at [1254, 521] on button "Mover para finalizado" at bounding box center [1269, 521] width 260 height 38
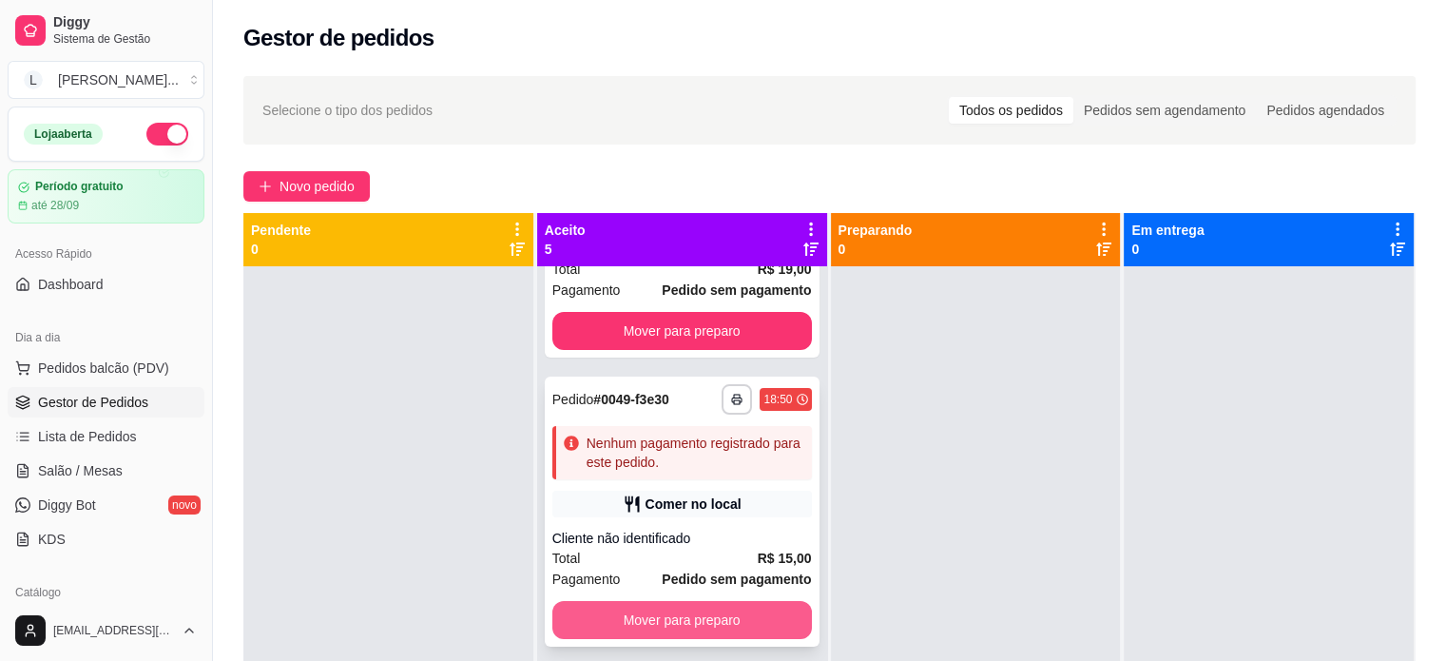
click at [719, 608] on button "Mover para preparo" at bounding box center [682, 620] width 260 height 38
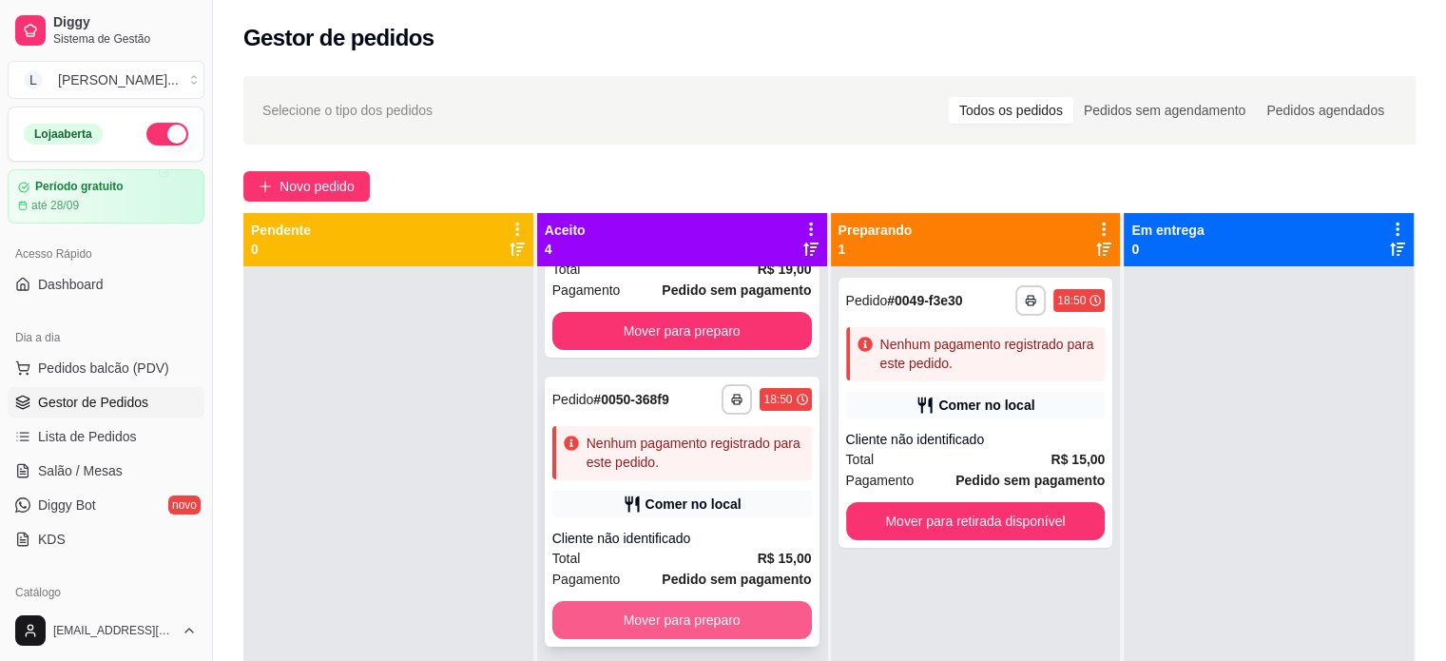
click at [722, 623] on button "Mover para preparo" at bounding box center [682, 620] width 260 height 38
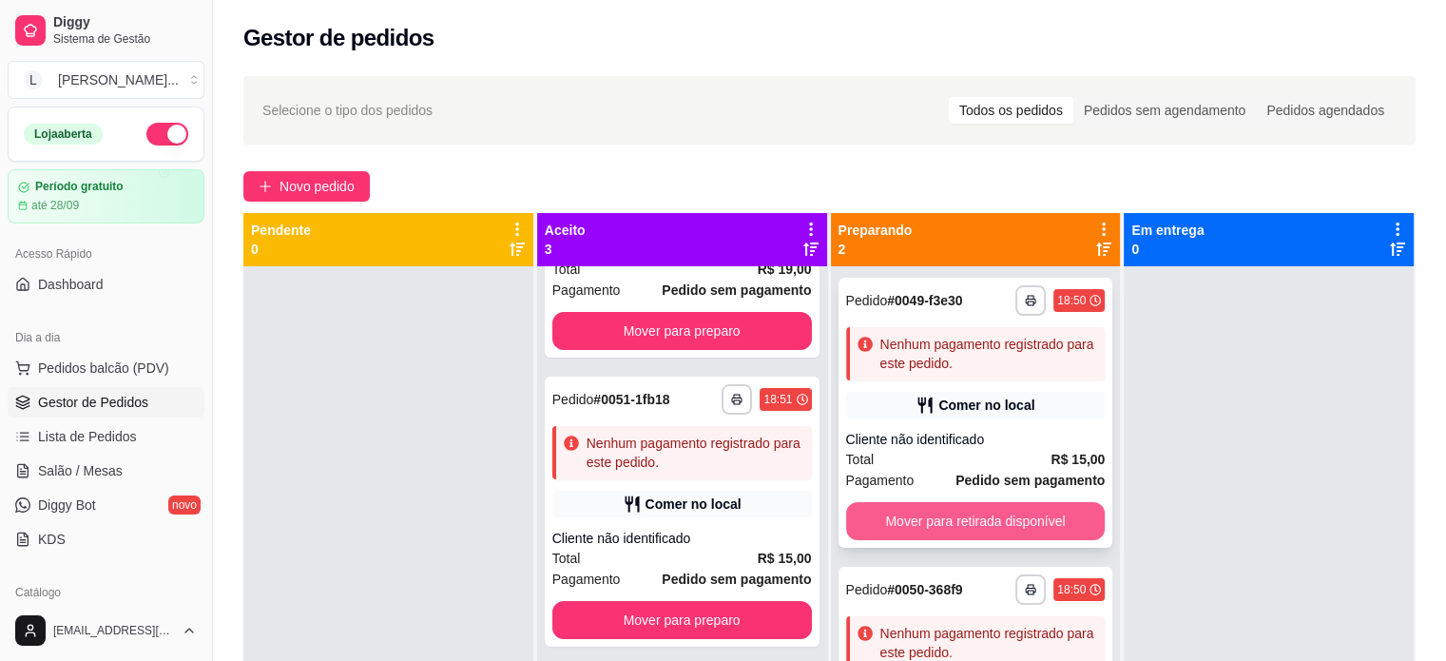
click at [937, 528] on button "Mover para retirada disponível" at bounding box center [976, 521] width 260 height 38
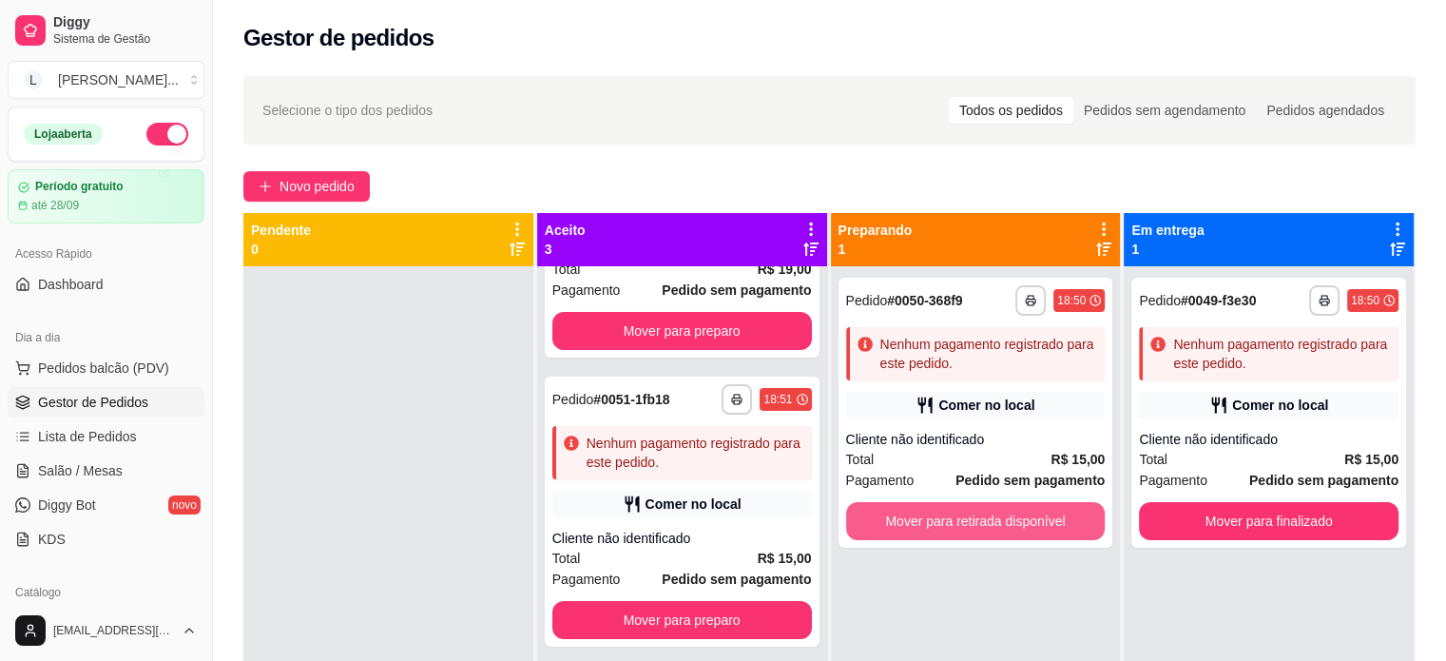
click at [937, 528] on button "Mover para retirada disponível" at bounding box center [976, 521] width 260 height 38
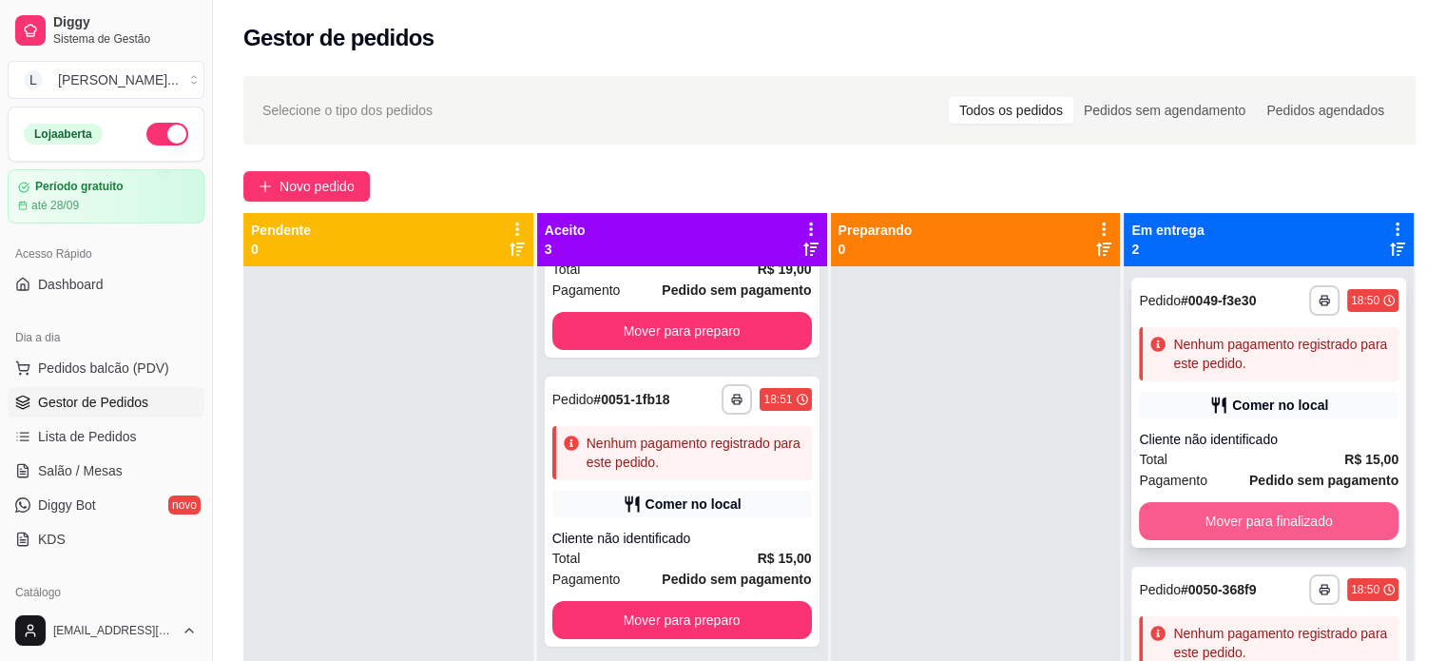
click at [1202, 515] on button "Mover para finalizado" at bounding box center [1269, 521] width 260 height 38
click at [1202, 515] on div "Mover para finalizado" at bounding box center [1269, 521] width 260 height 38
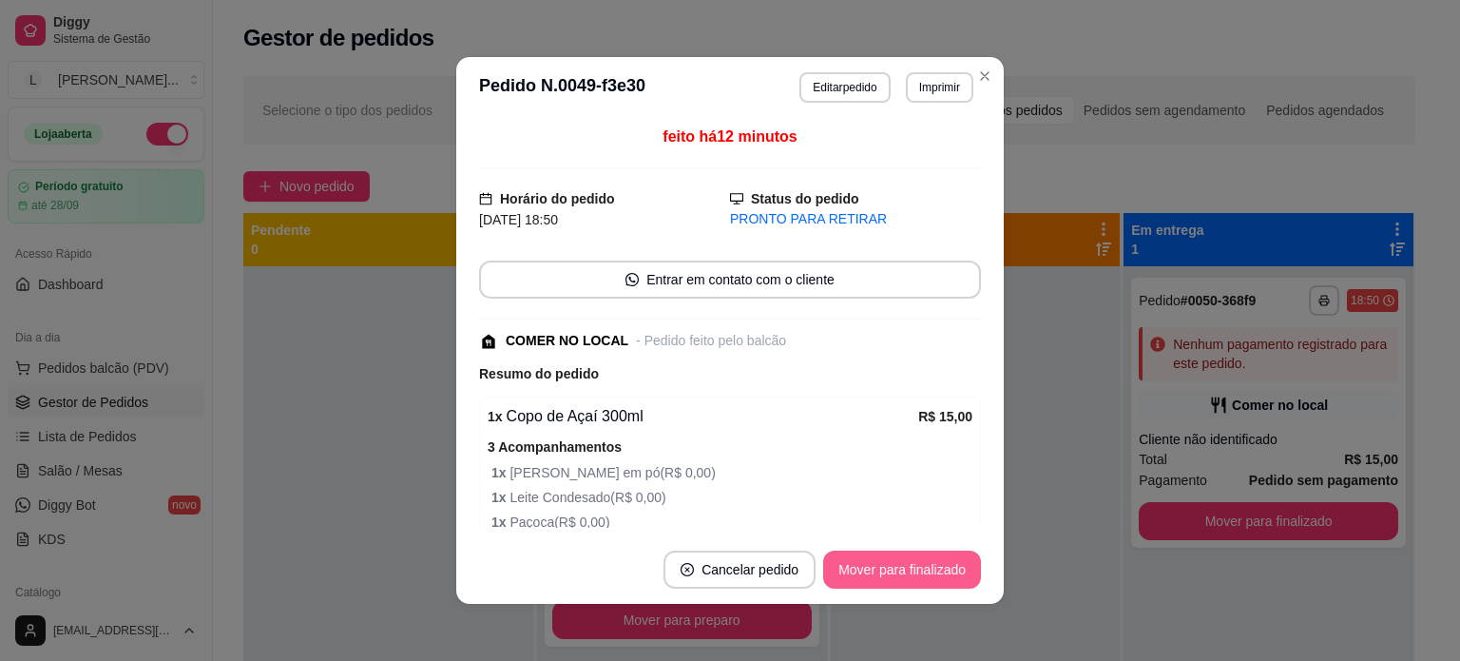
click at [872, 573] on button "Mover para finalizado" at bounding box center [902, 569] width 158 height 38
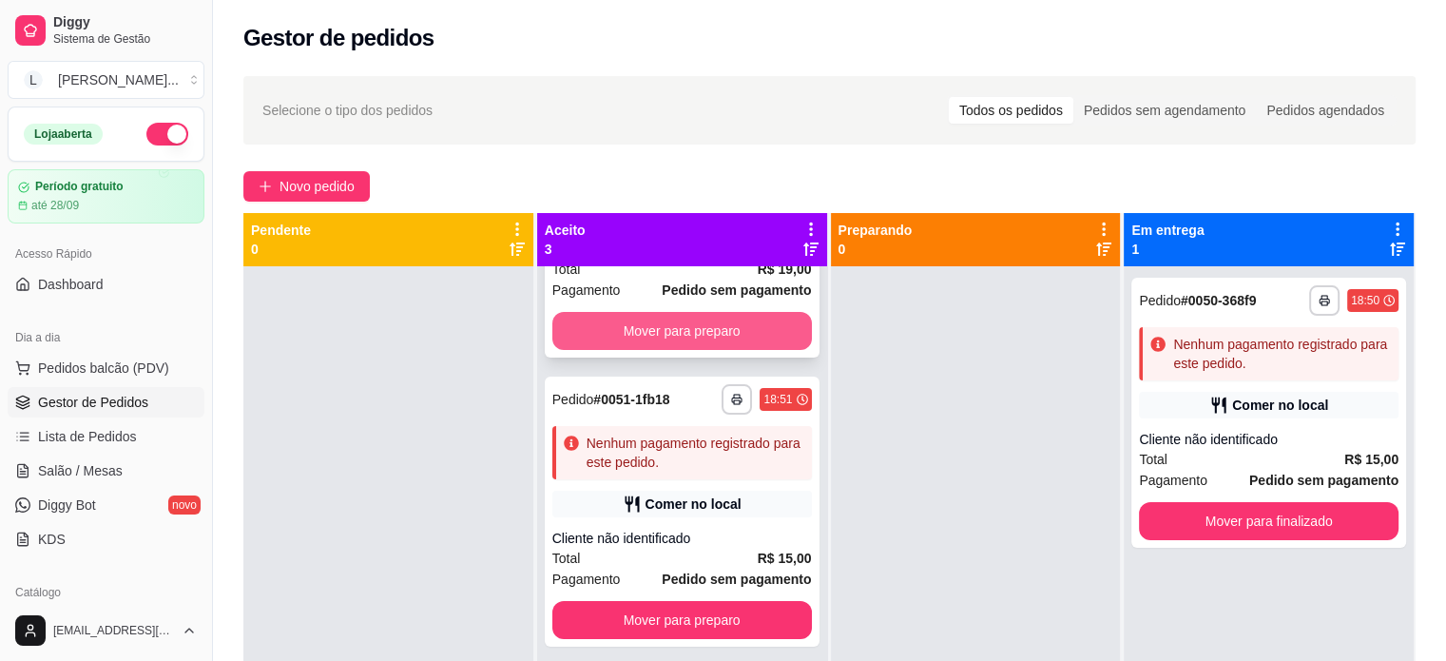
click at [656, 331] on button "Mover para preparo" at bounding box center [682, 331] width 260 height 38
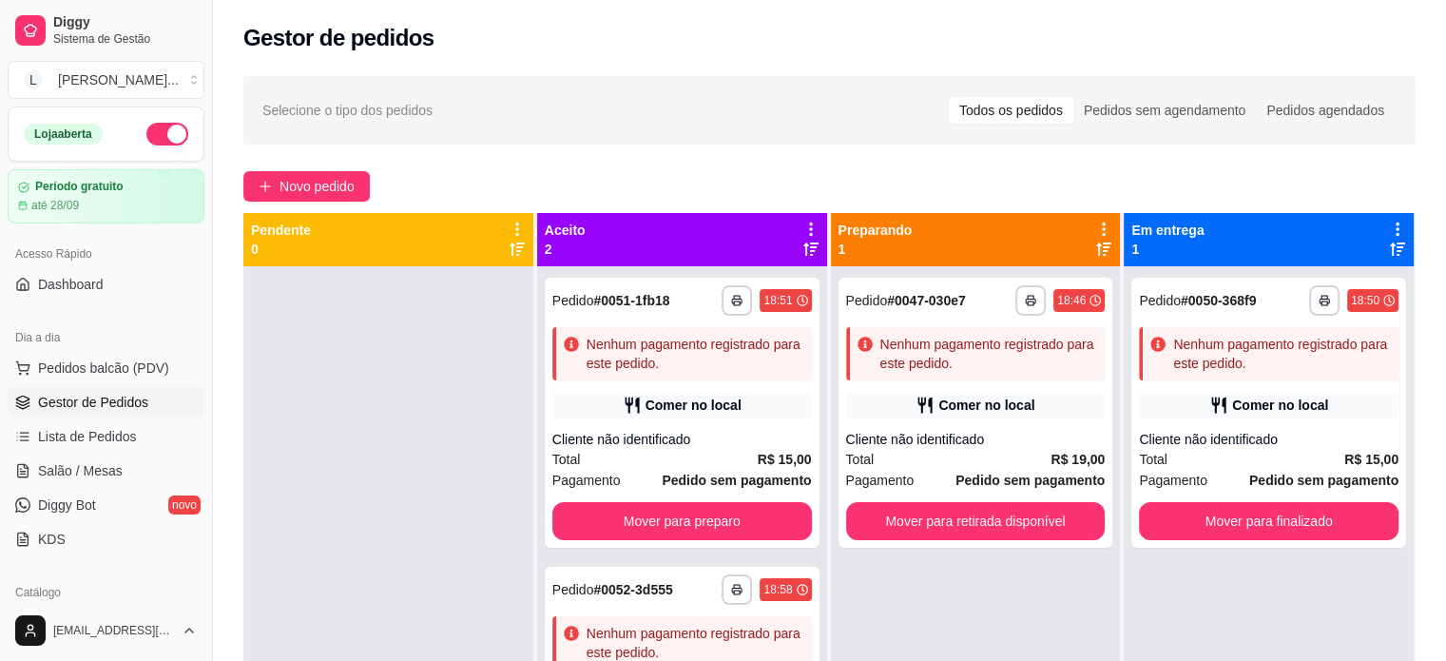
scroll to position [0, 0]
click at [708, 512] on button "Mover para preparo" at bounding box center [682, 521] width 252 height 37
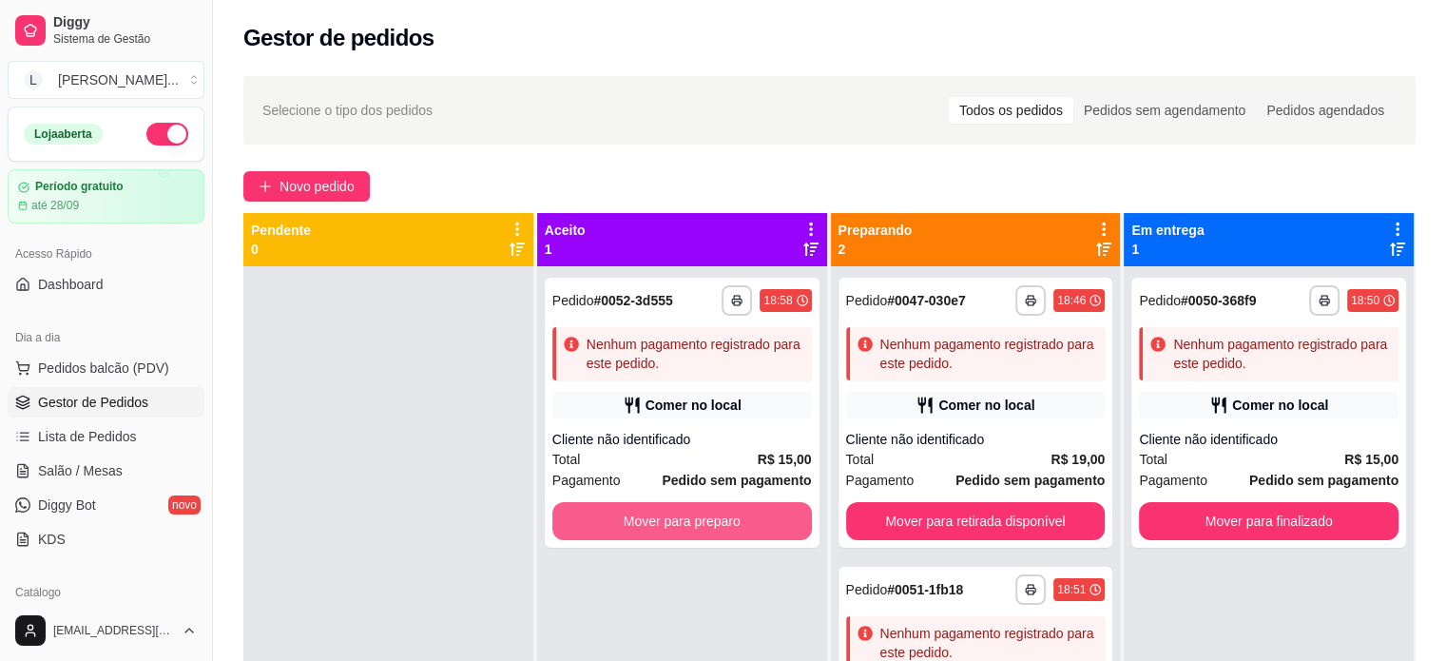
click at [708, 512] on button "Mover para preparo" at bounding box center [682, 521] width 260 height 38
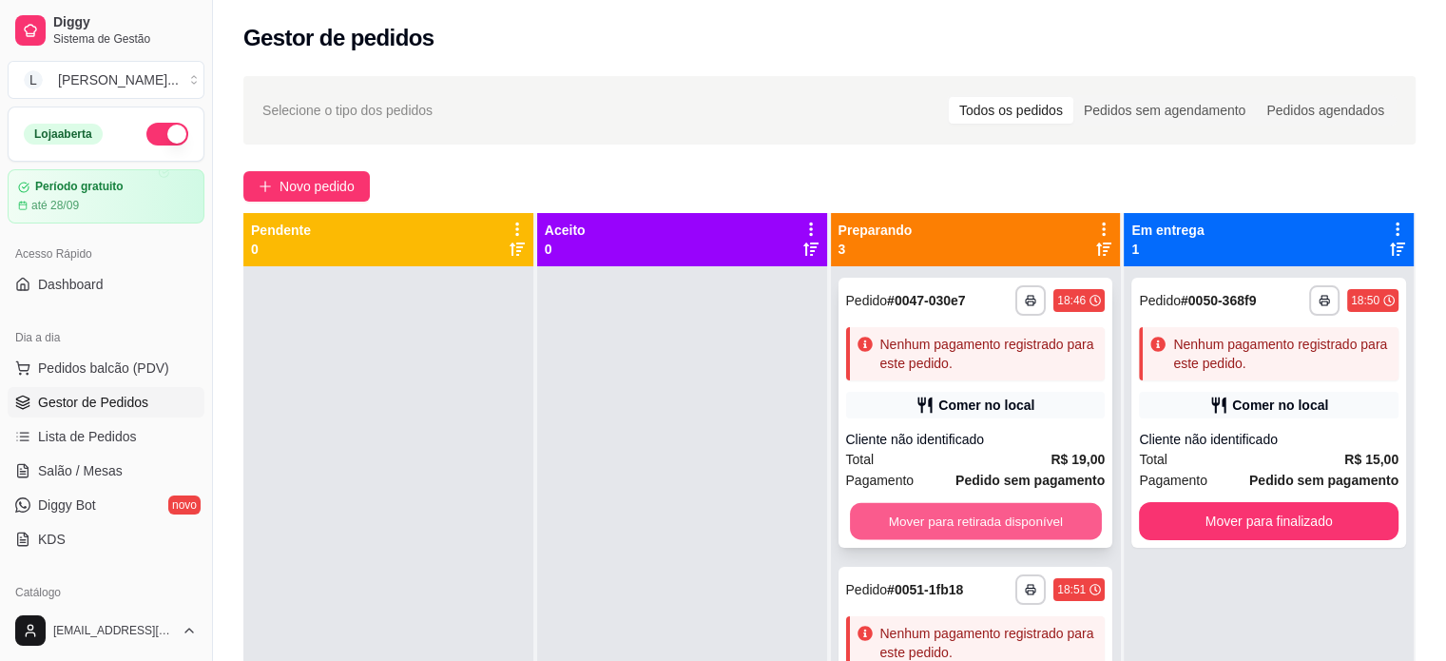
click at [897, 531] on button "Mover para retirada disponível" at bounding box center [976, 521] width 252 height 37
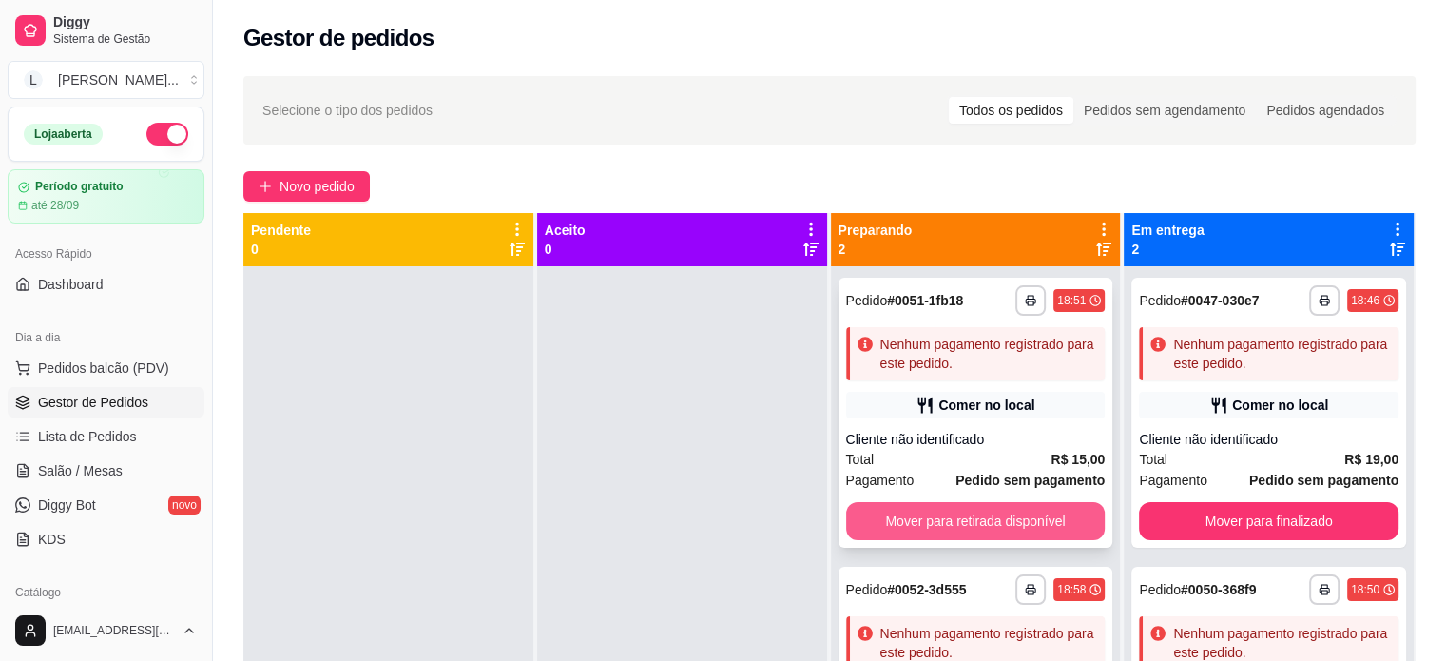
click at [984, 517] on button "Mover para retirada disponível" at bounding box center [976, 521] width 260 height 38
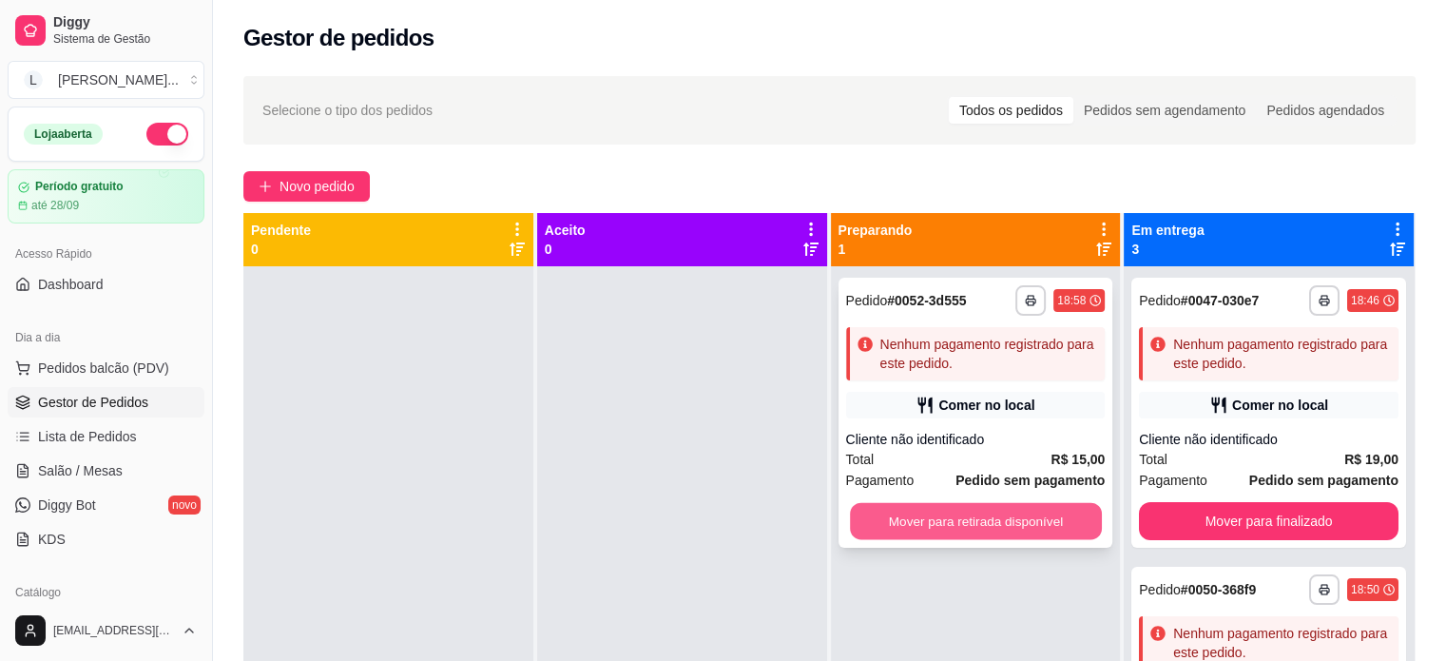
click at [1041, 520] on button "Mover para retirada disponível" at bounding box center [976, 521] width 252 height 37
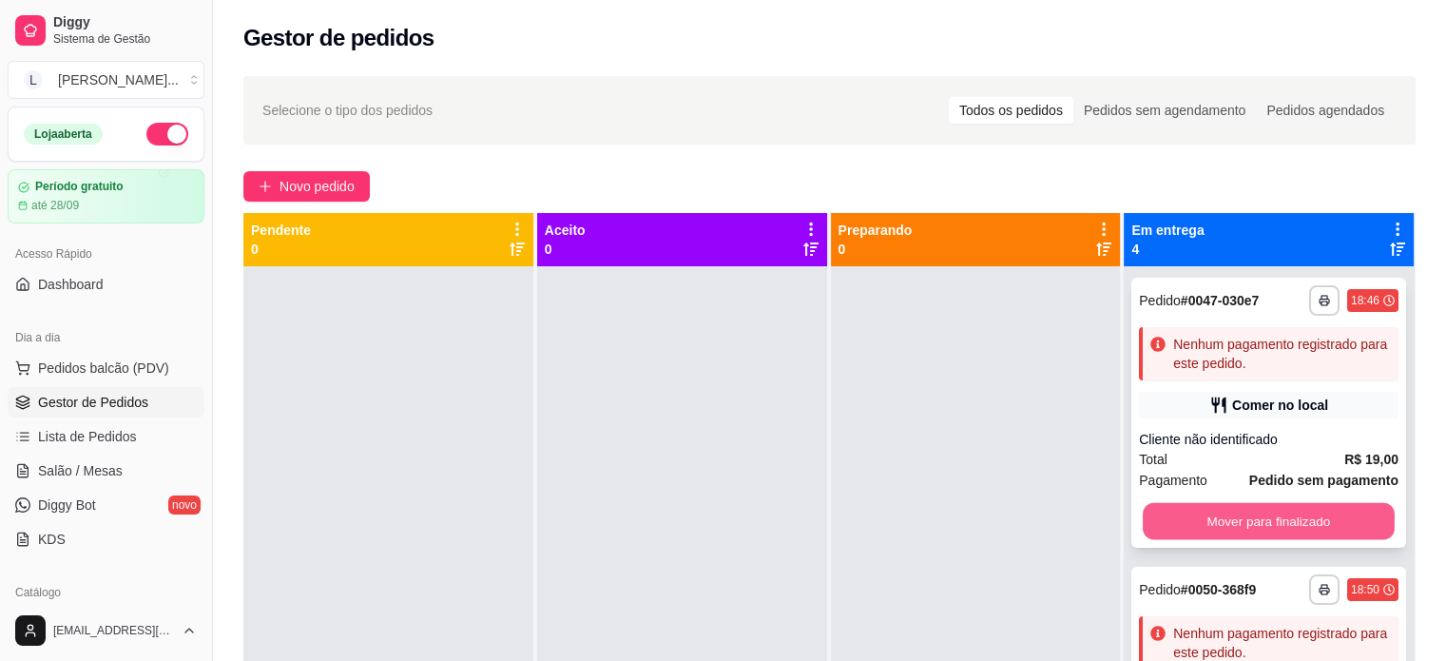
click at [1280, 528] on button "Mover para finalizado" at bounding box center [1269, 521] width 252 height 37
click at [1220, 526] on button "Mover para finalizado" at bounding box center [1269, 521] width 260 height 38
click at [1220, 526] on div "Mover para finalizado" at bounding box center [1269, 521] width 260 height 38
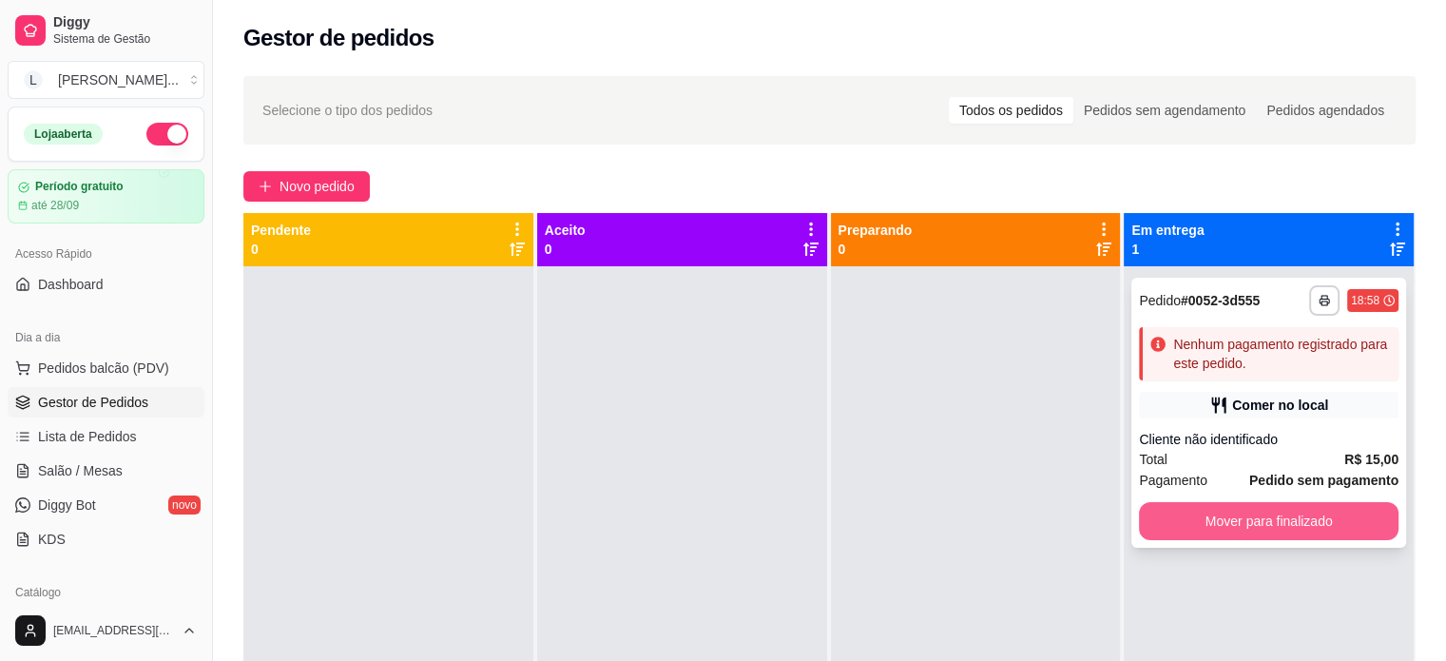
click at [1194, 525] on button "Mover para finalizado" at bounding box center [1269, 521] width 260 height 38
